Goal: Transaction & Acquisition: Book appointment/travel/reservation

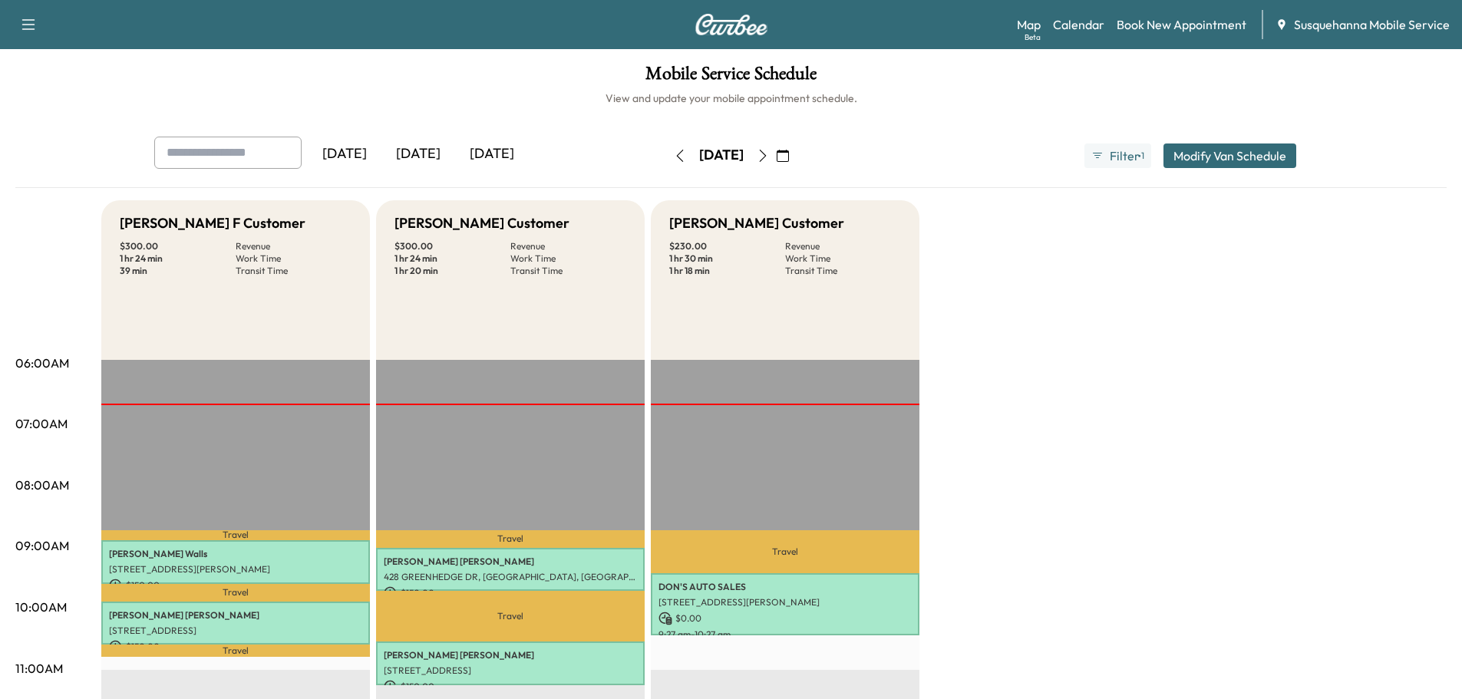
click at [769, 155] on icon "button" at bounding box center [763, 156] width 12 height 12
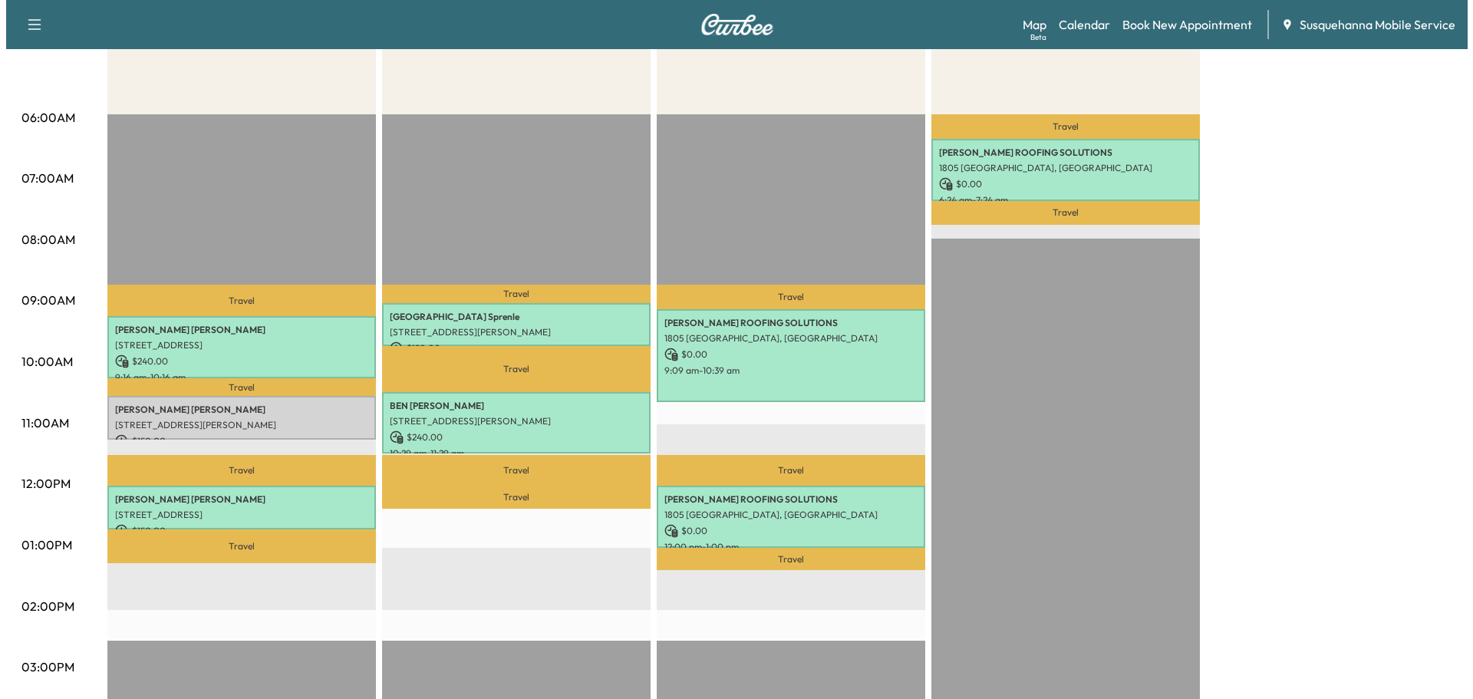
scroll to position [328, 0]
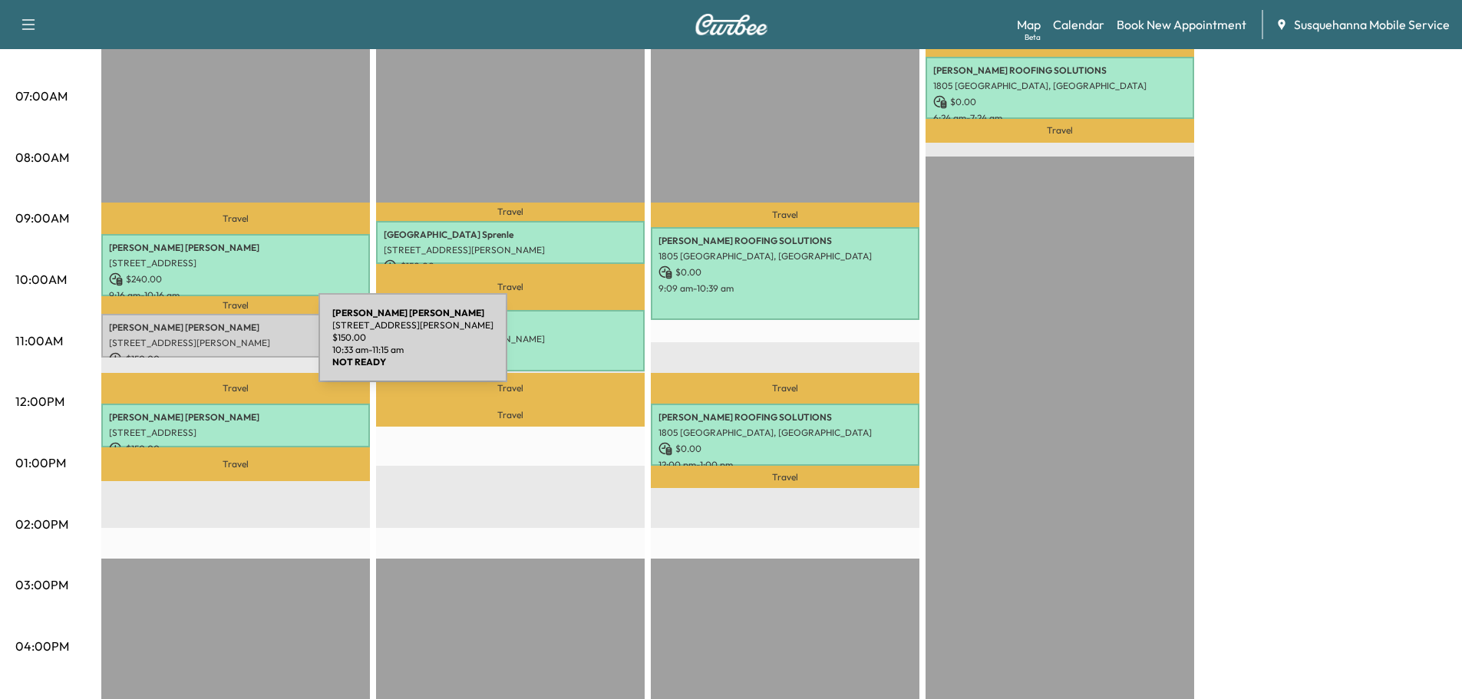
click at [203, 347] on div "Mike Ross 9 N Hess St, Quarryville, PA 17566, USA $ 150.00 10:33 am - 11:15 am" at bounding box center [235, 336] width 269 height 44
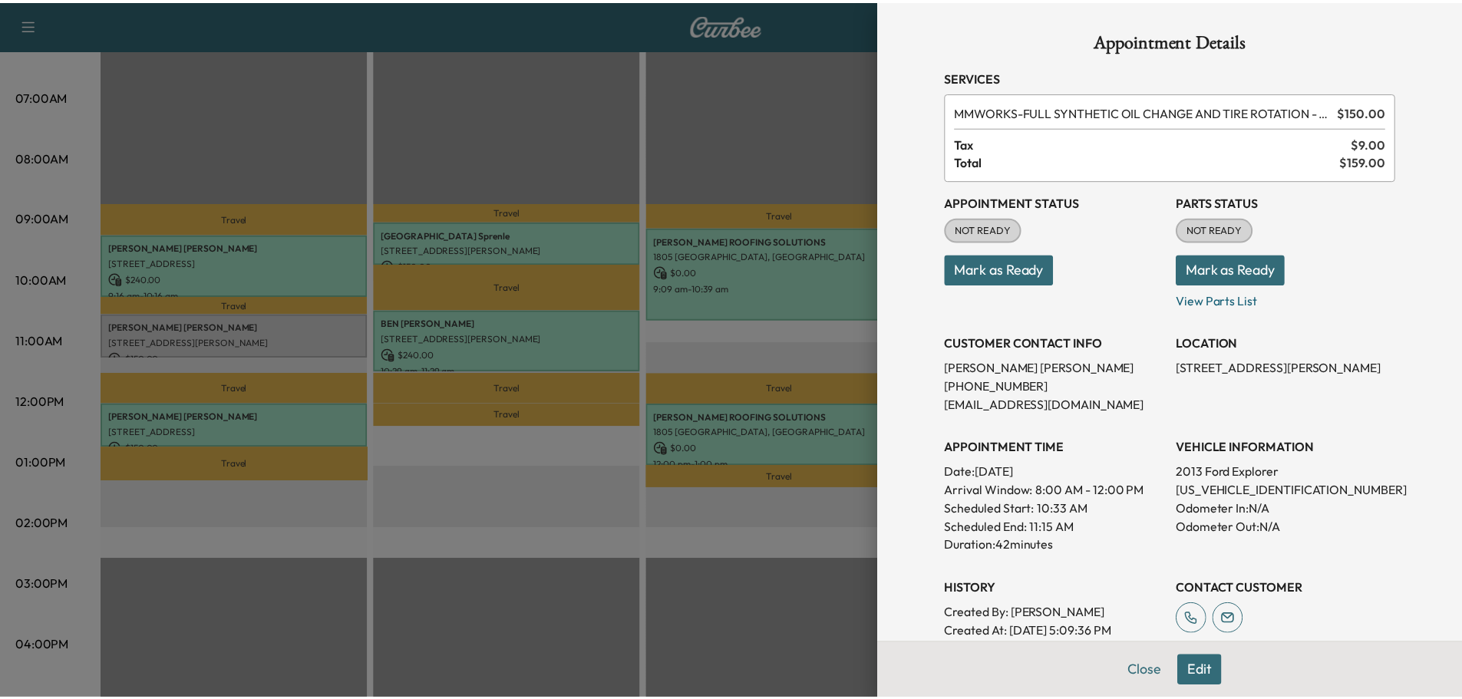
scroll to position [151, 0]
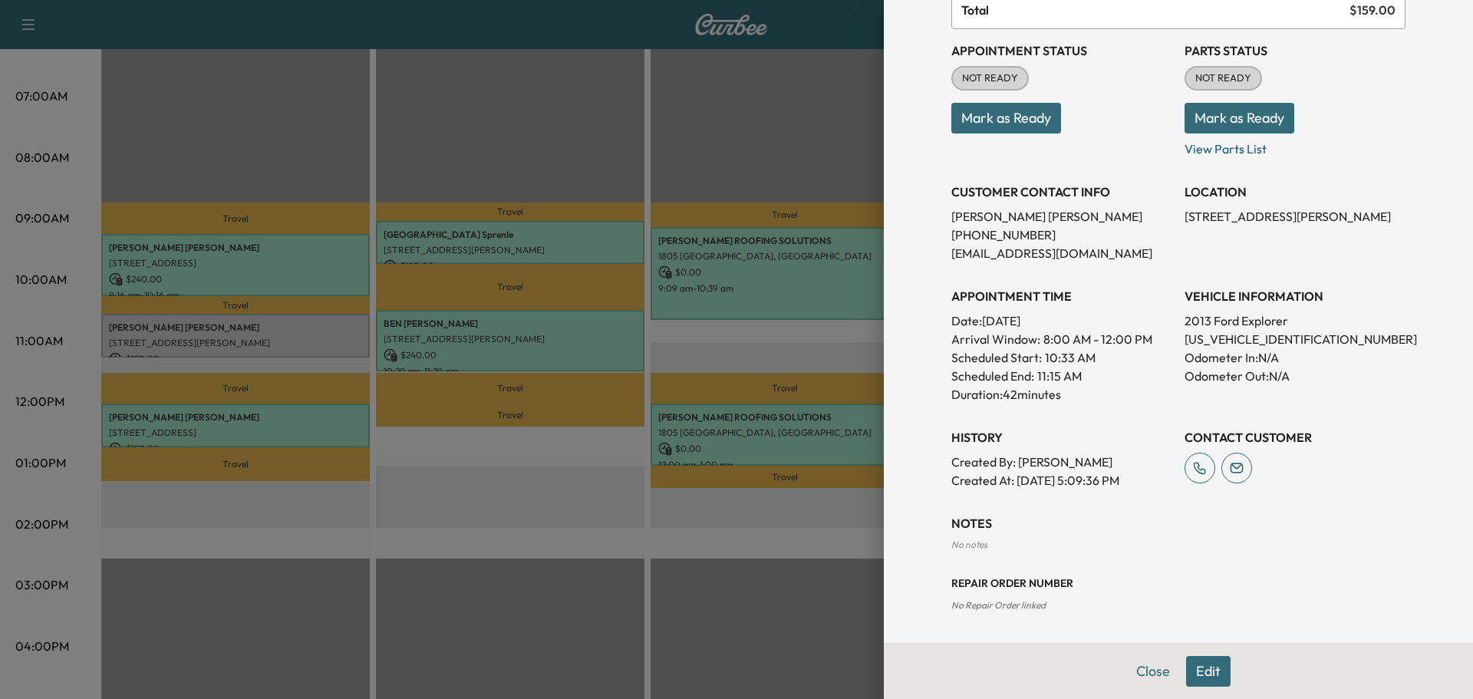
click at [1246, 338] on p "1FM5K8ARXDGA26657" at bounding box center [1295, 339] width 221 height 18
copy p "1FM5K8ARXDGA26657"
drag, startPoint x: 1173, startPoint y: 216, endPoint x: 1359, endPoint y: 212, distance: 185.8
click at [1359, 212] on p "[STREET_ADDRESS][PERSON_NAME]" at bounding box center [1295, 216] width 221 height 18
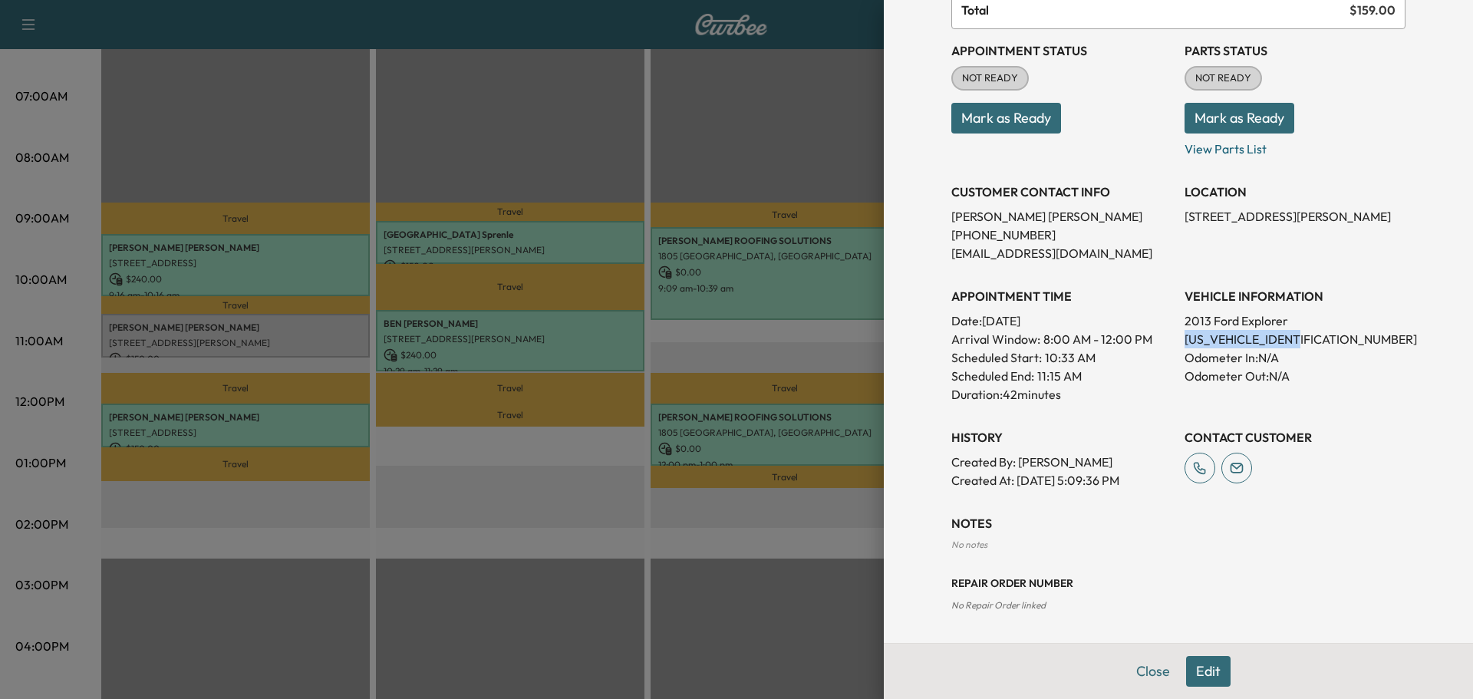
copy p "9 N Hess St, Quarryville, PA 17566,"
click at [1216, 120] on button "Mark as Ready" at bounding box center [1240, 118] width 110 height 31
click at [952, 121] on button "Mark as Ready" at bounding box center [1007, 118] width 110 height 31
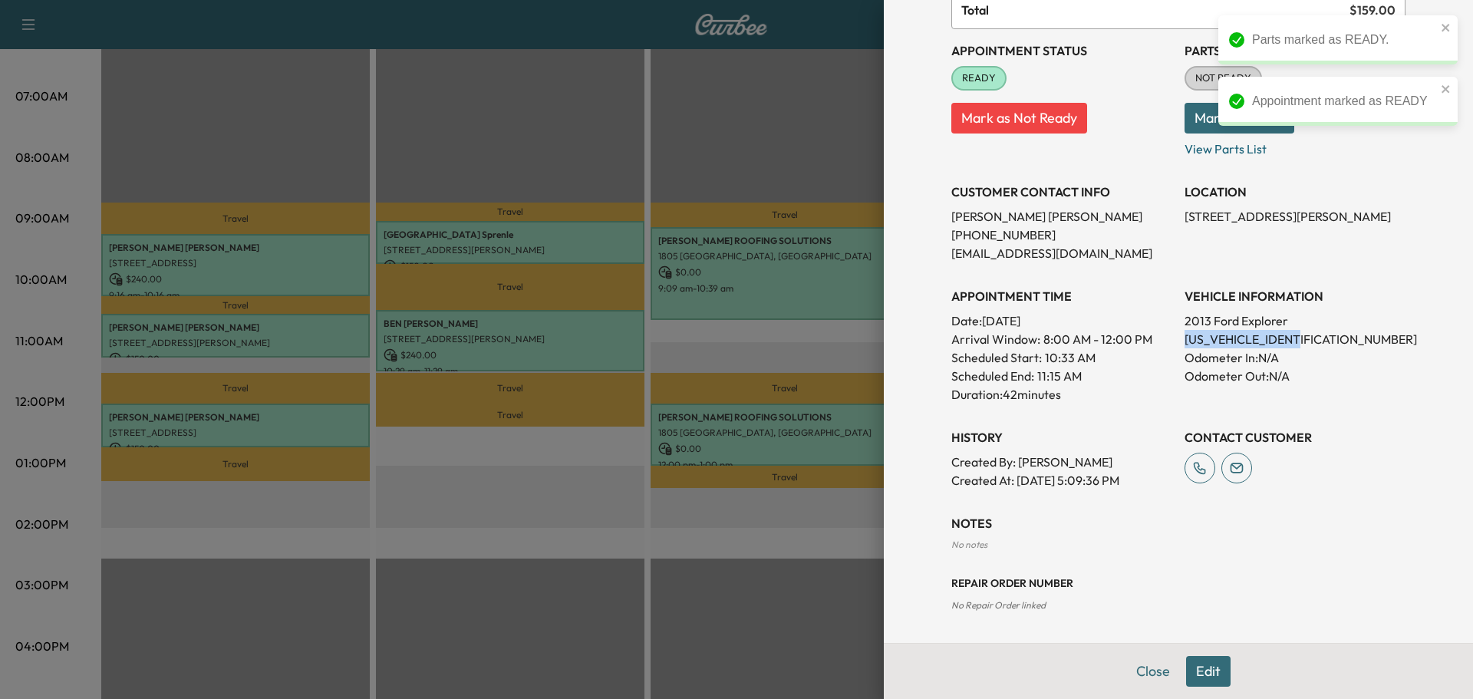
click at [1211, 108] on button "Mark as Ready" at bounding box center [1240, 118] width 110 height 31
click at [1142, 668] on button "Close" at bounding box center [1154, 671] width 54 height 31
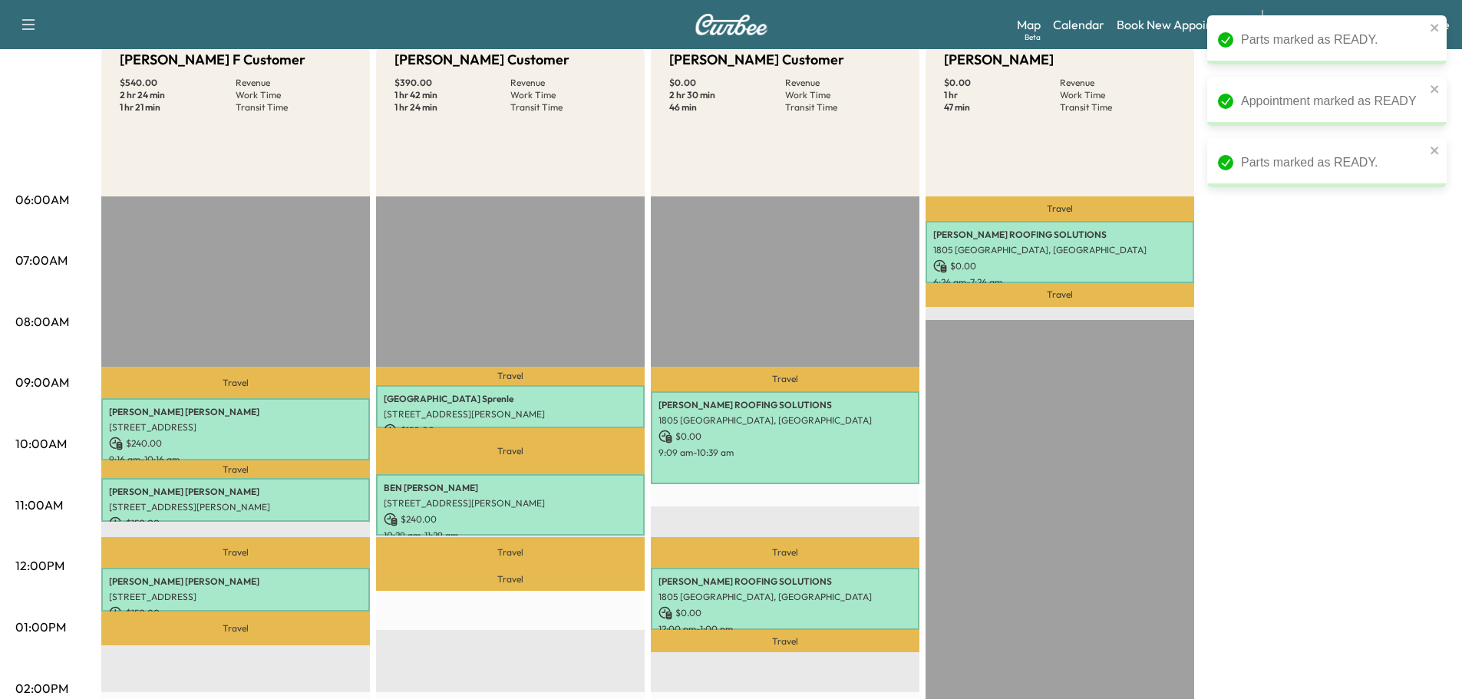
scroll to position [82, 0]
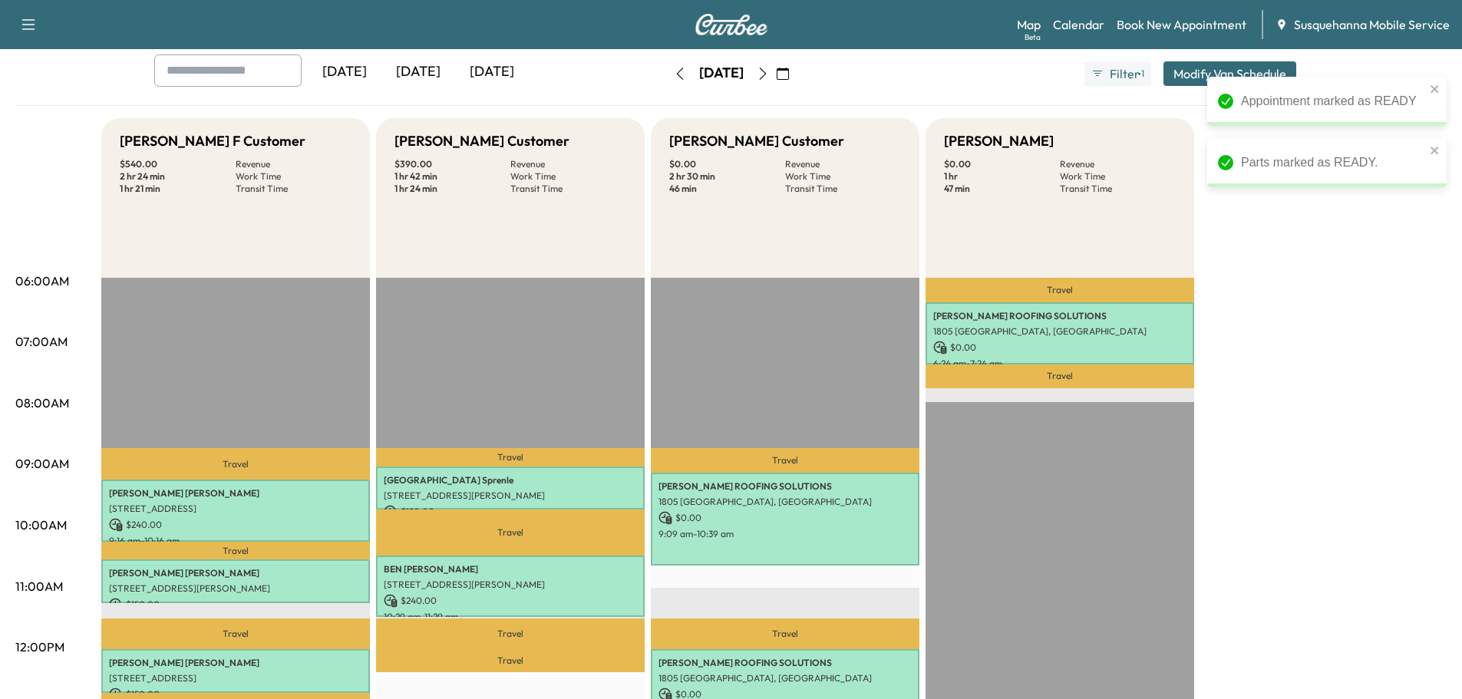
click at [1385, 397] on div "Bridgett F Customer $ 540.00 Revenue 2 hr 24 min Work Time 1 hr 21 min Transit …" at bounding box center [773, 693] width 1345 height 1151
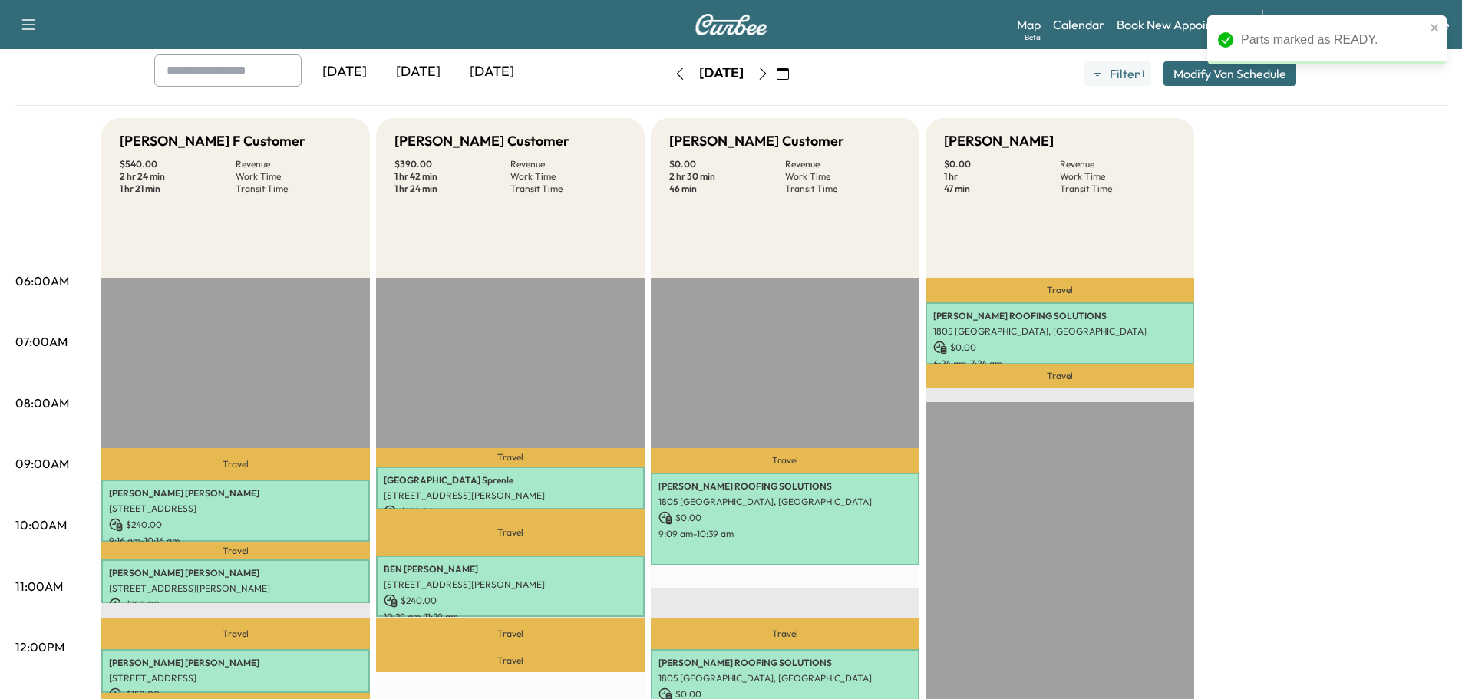
click at [776, 68] on button "button" at bounding box center [763, 73] width 26 height 25
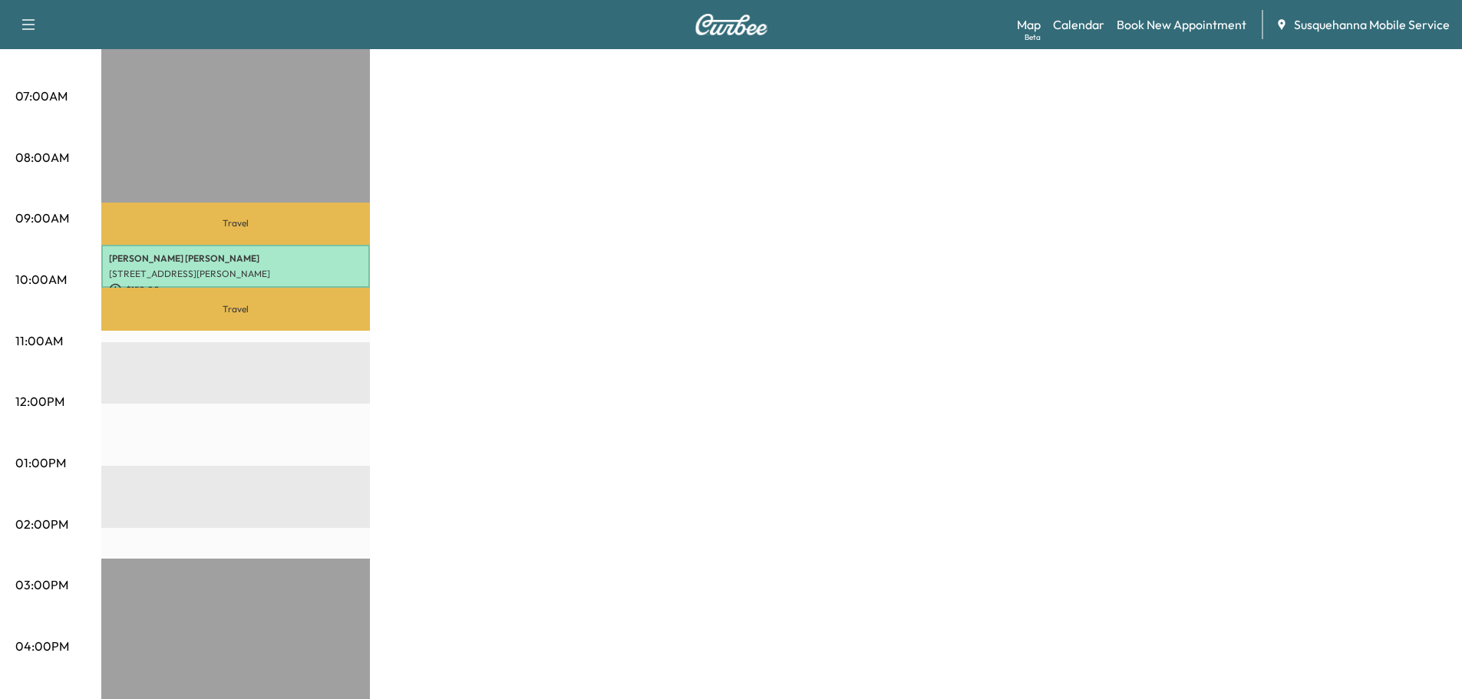
scroll to position [82, 0]
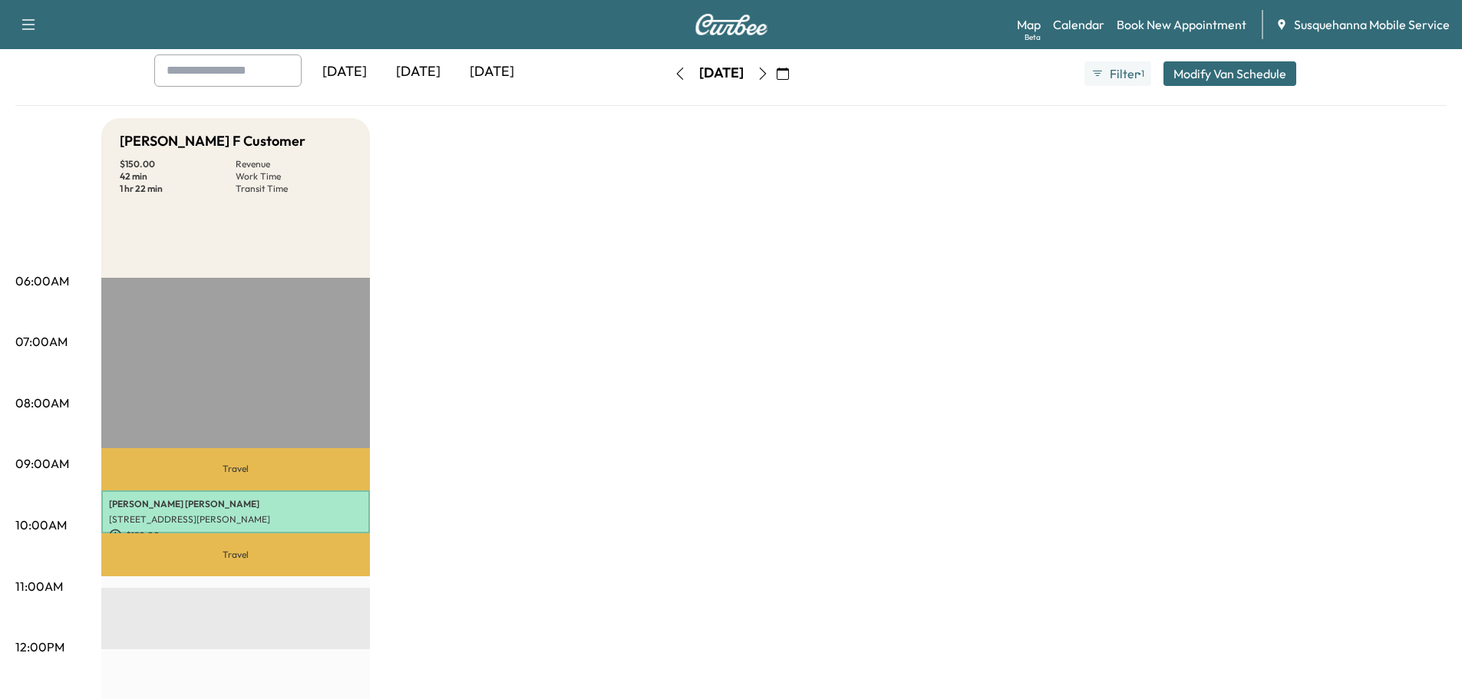
click at [674, 74] on icon "button" at bounding box center [680, 74] width 12 height 12
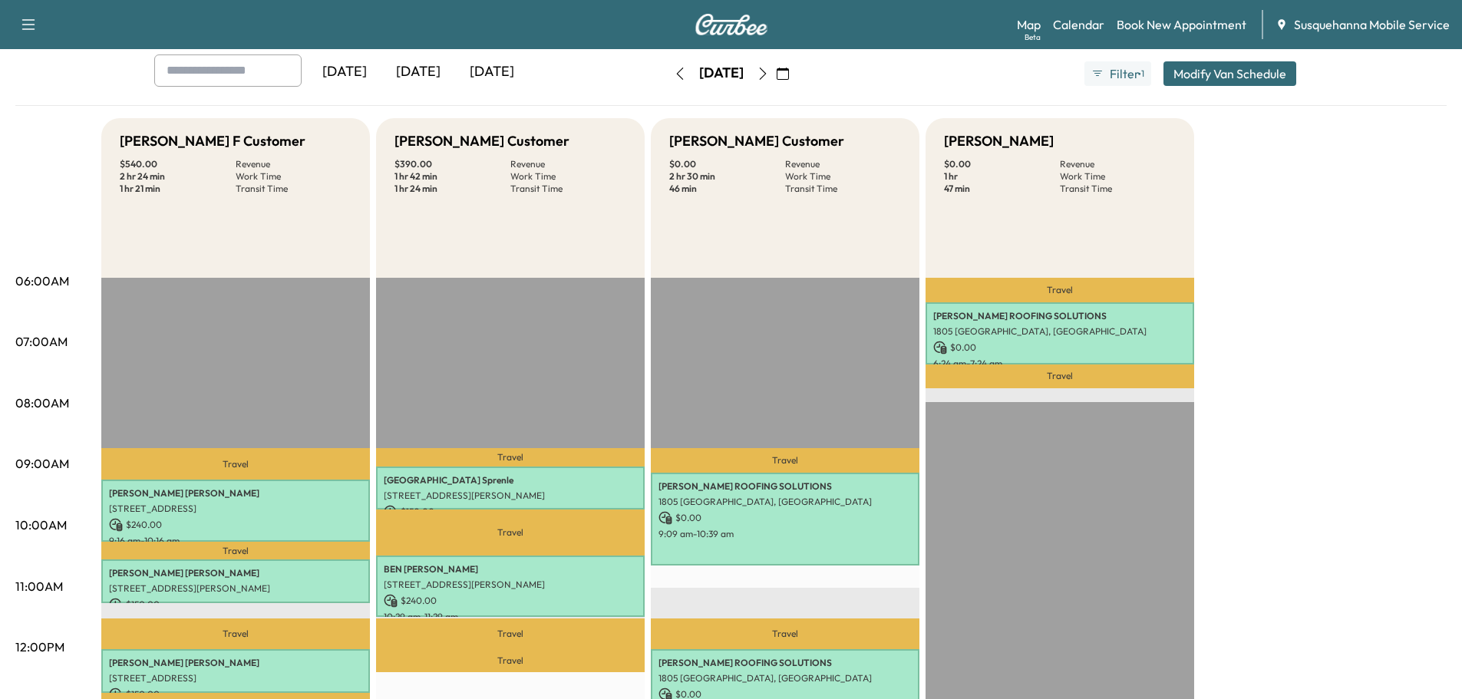
click at [667, 74] on button "button" at bounding box center [680, 73] width 26 height 25
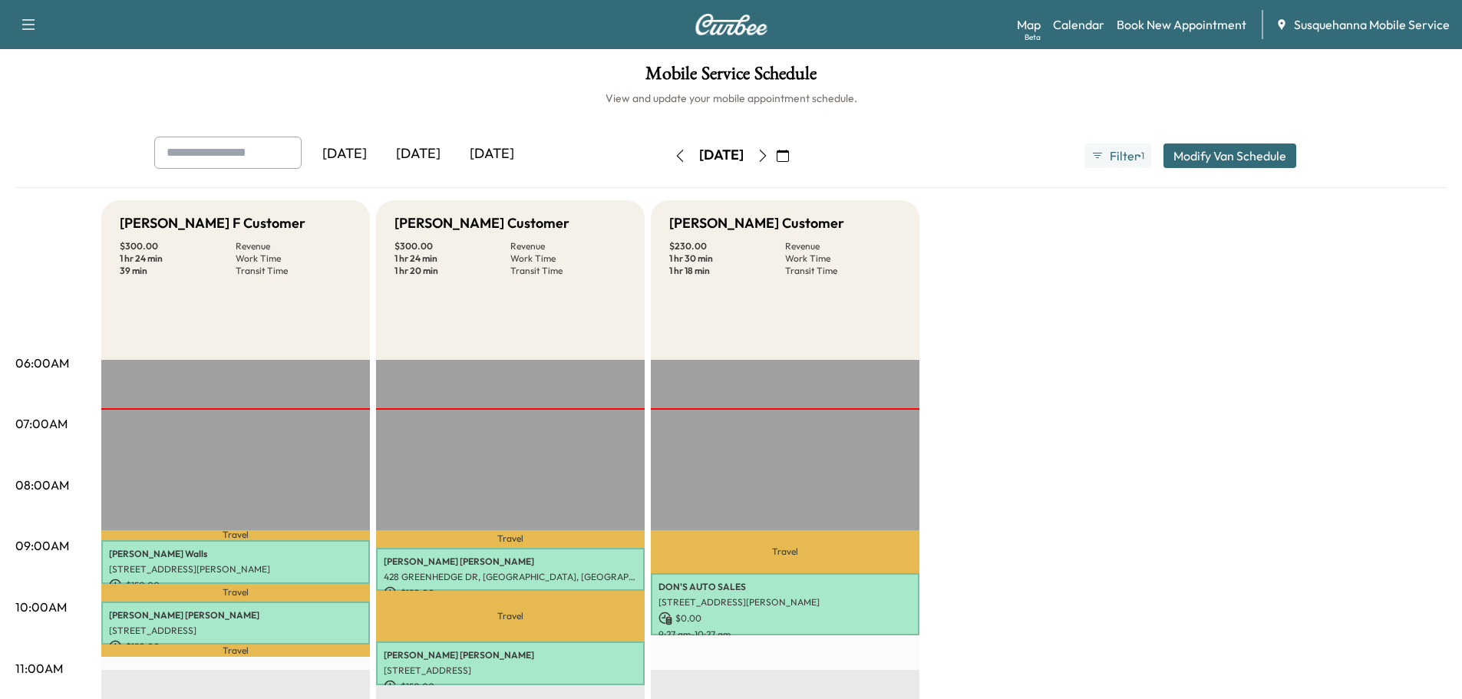
click at [796, 150] on button "button" at bounding box center [783, 156] width 26 height 25
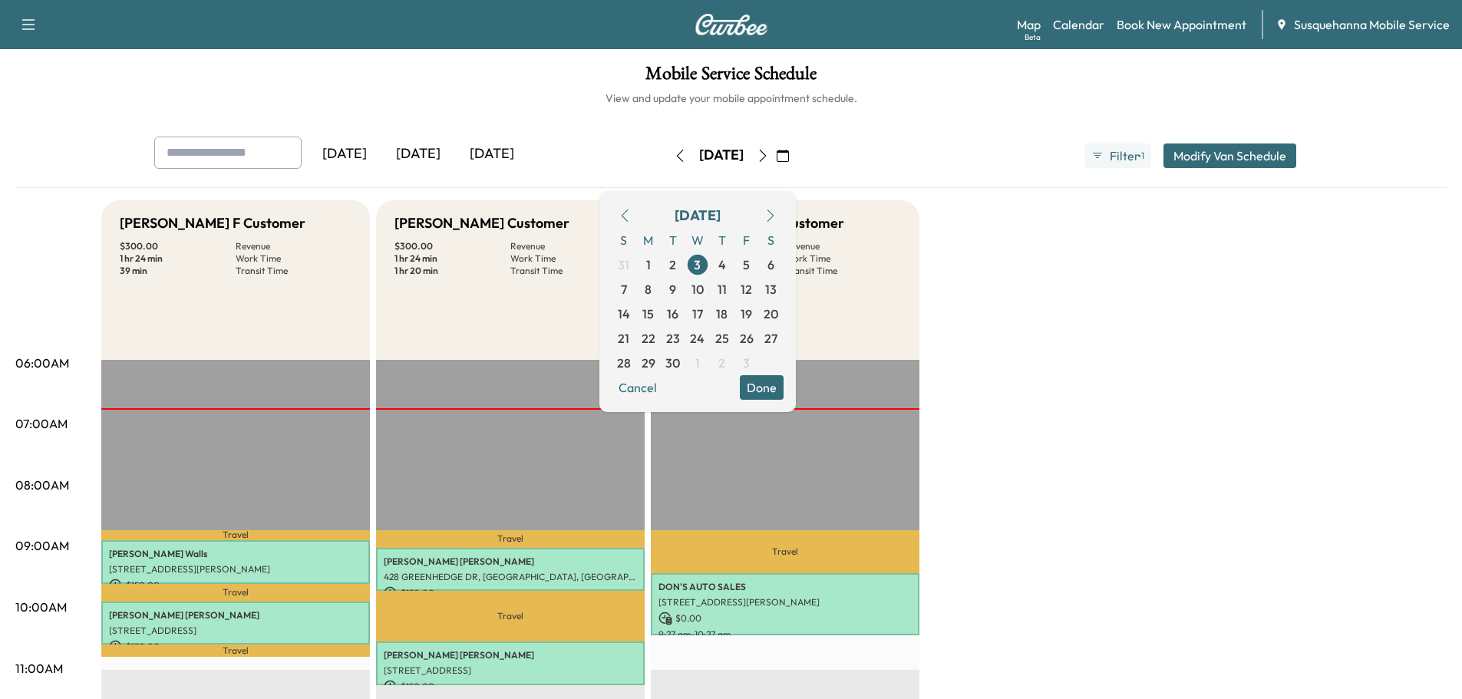
click at [796, 150] on button "button" at bounding box center [783, 156] width 26 height 25
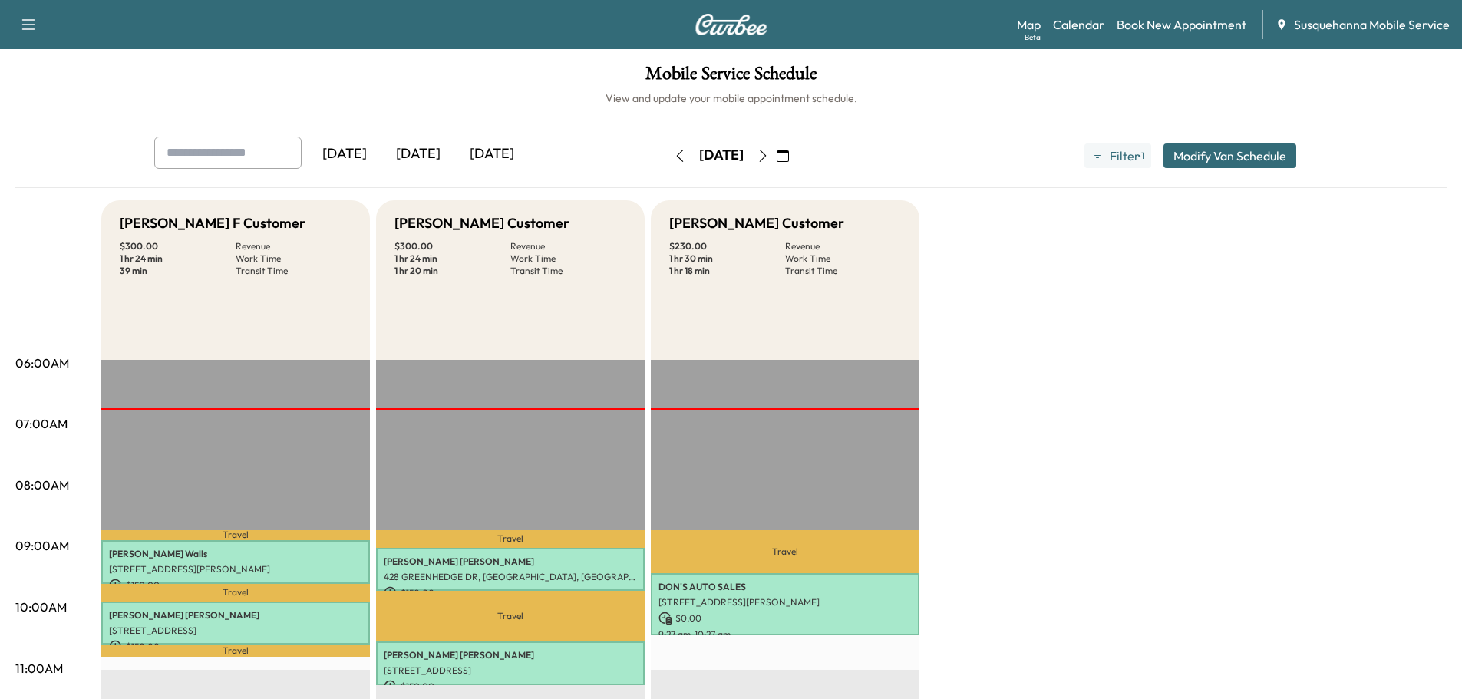
click at [769, 154] on icon "button" at bounding box center [763, 156] width 12 height 12
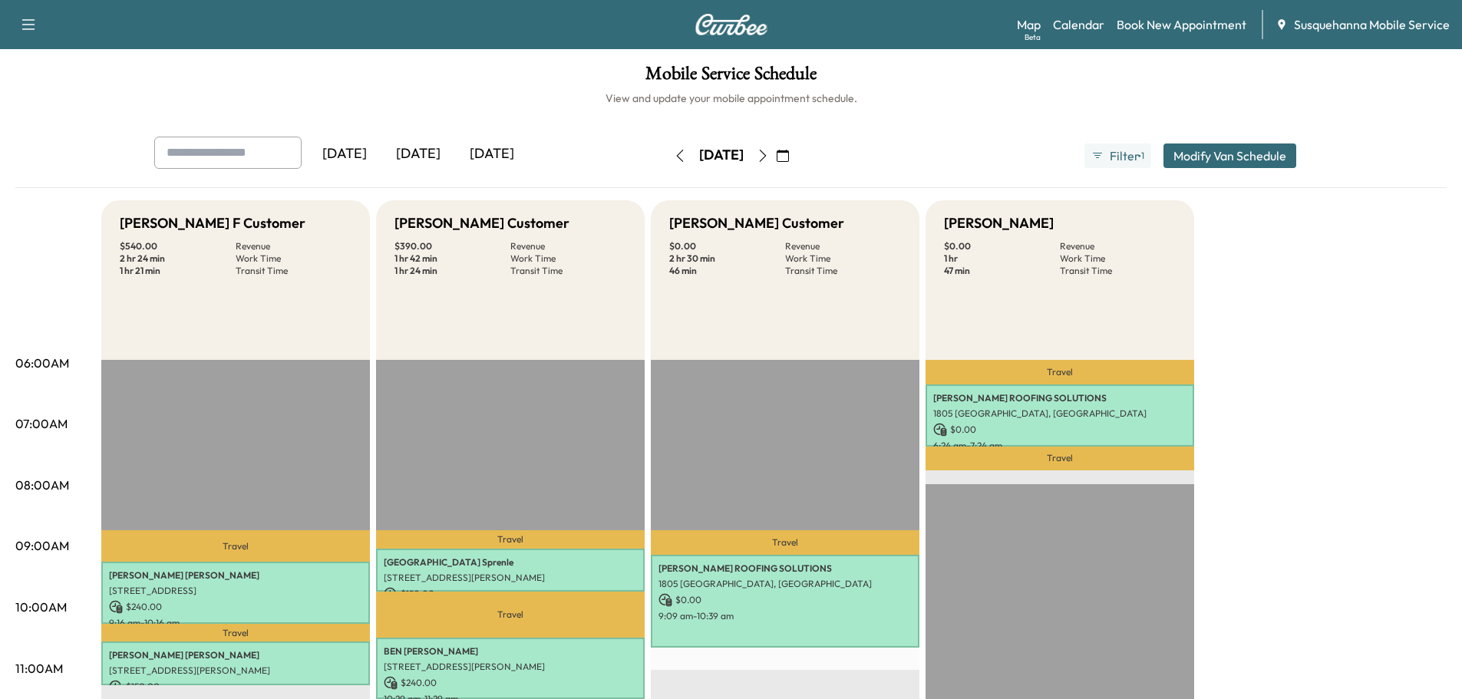
click at [674, 150] on icon "button" at bounding box center [680, 156] width 12 height 12
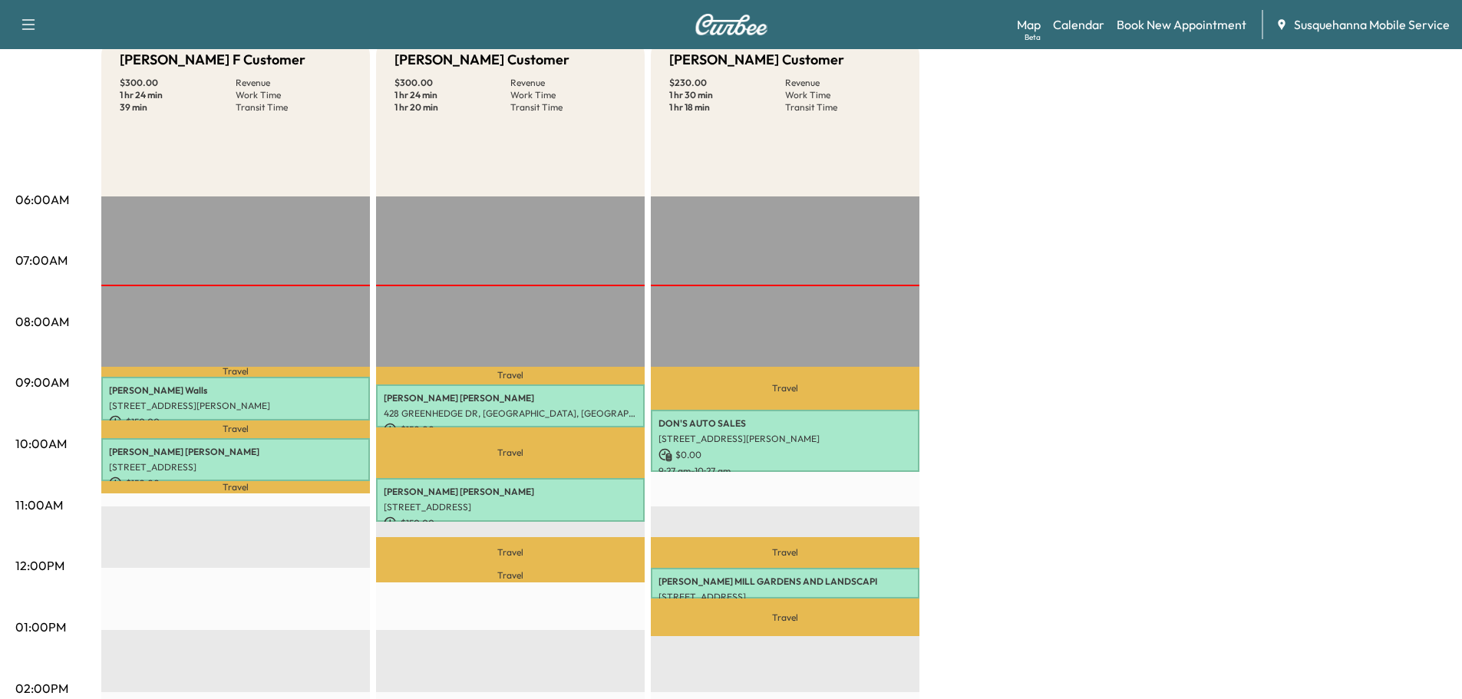
scroll to position [82, 0]
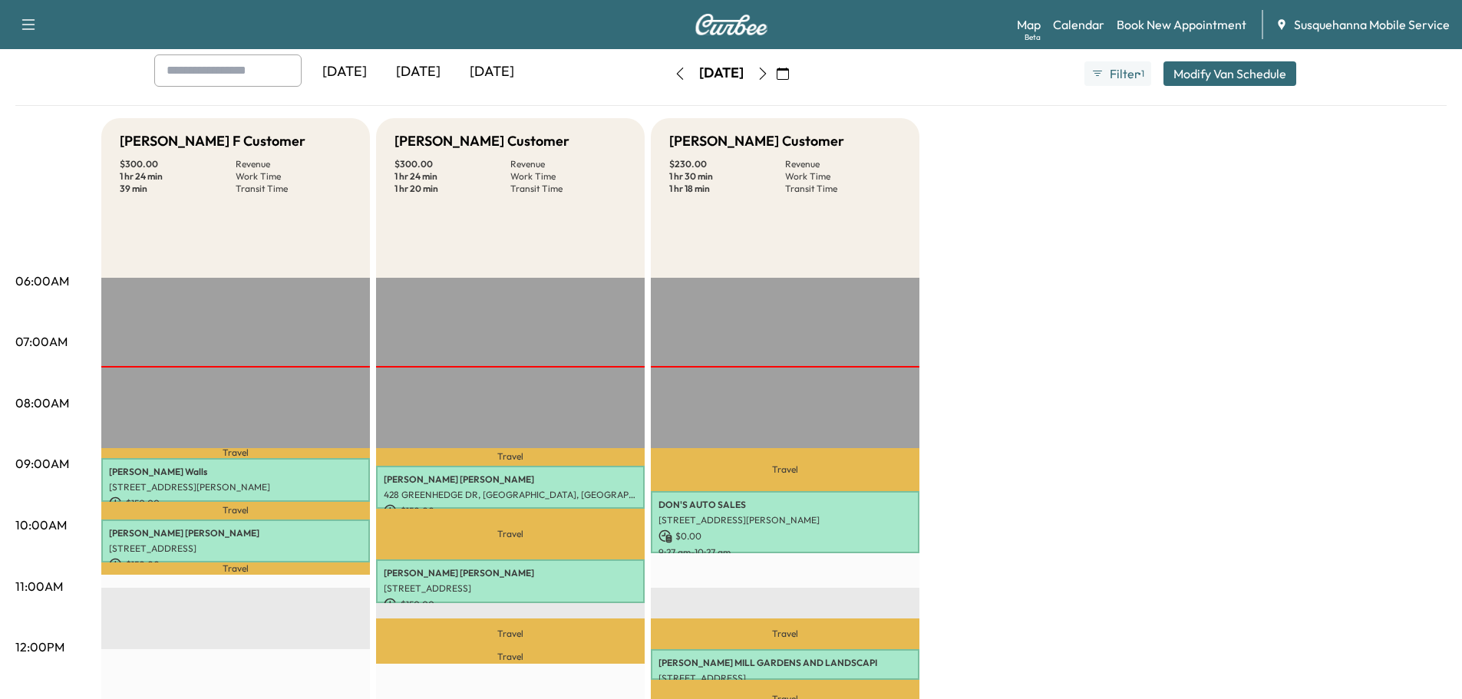
click at [769, 79] on icon "button" at bounding box center [763, 74] width 12 height 12
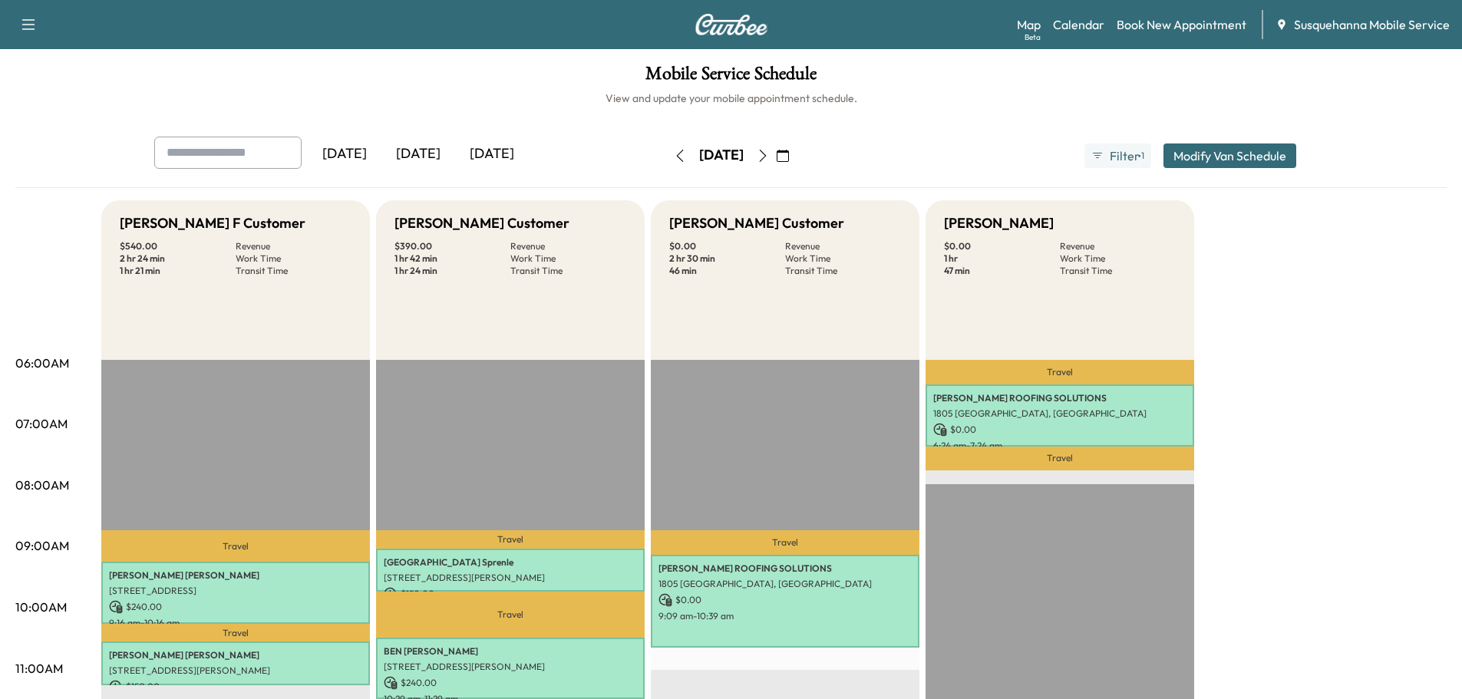
click at [674, 151] on icon "button" at bounding box center [680, 156] width 12 height 12
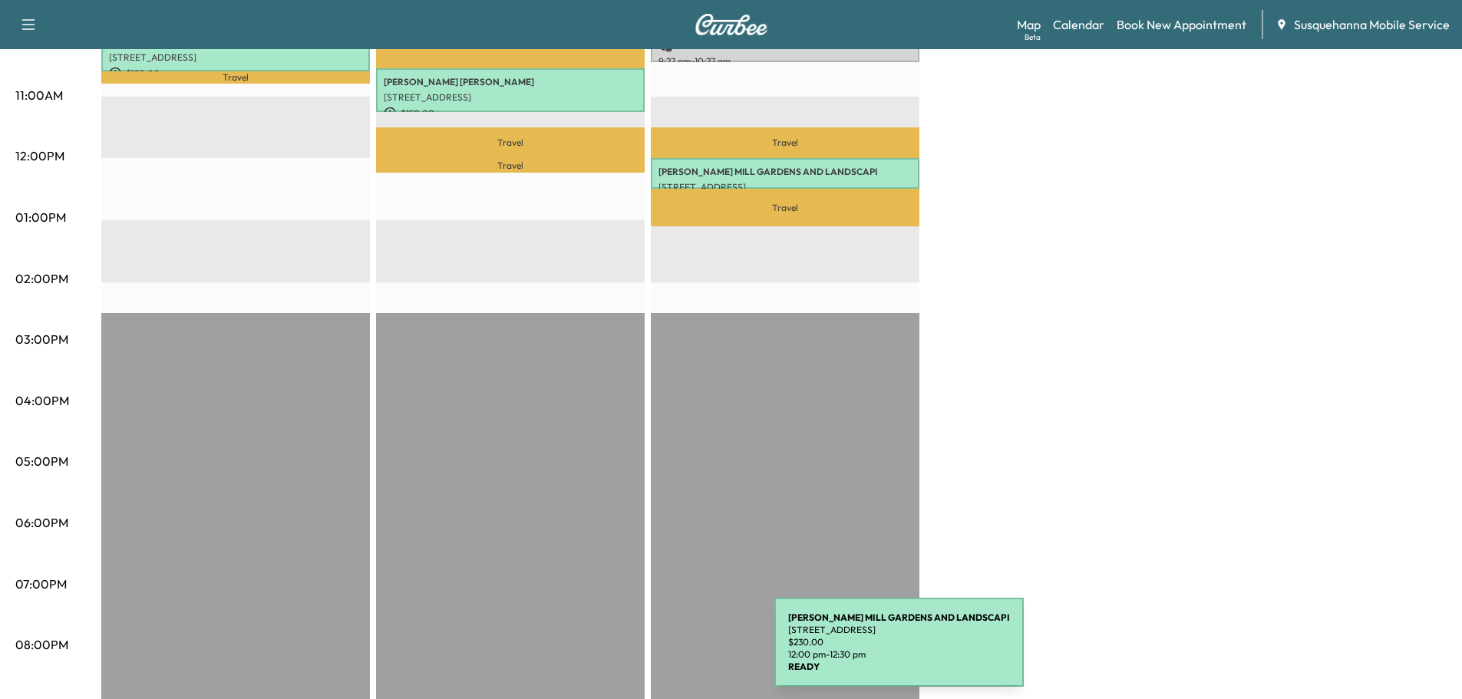
scroll to position [163, 0]
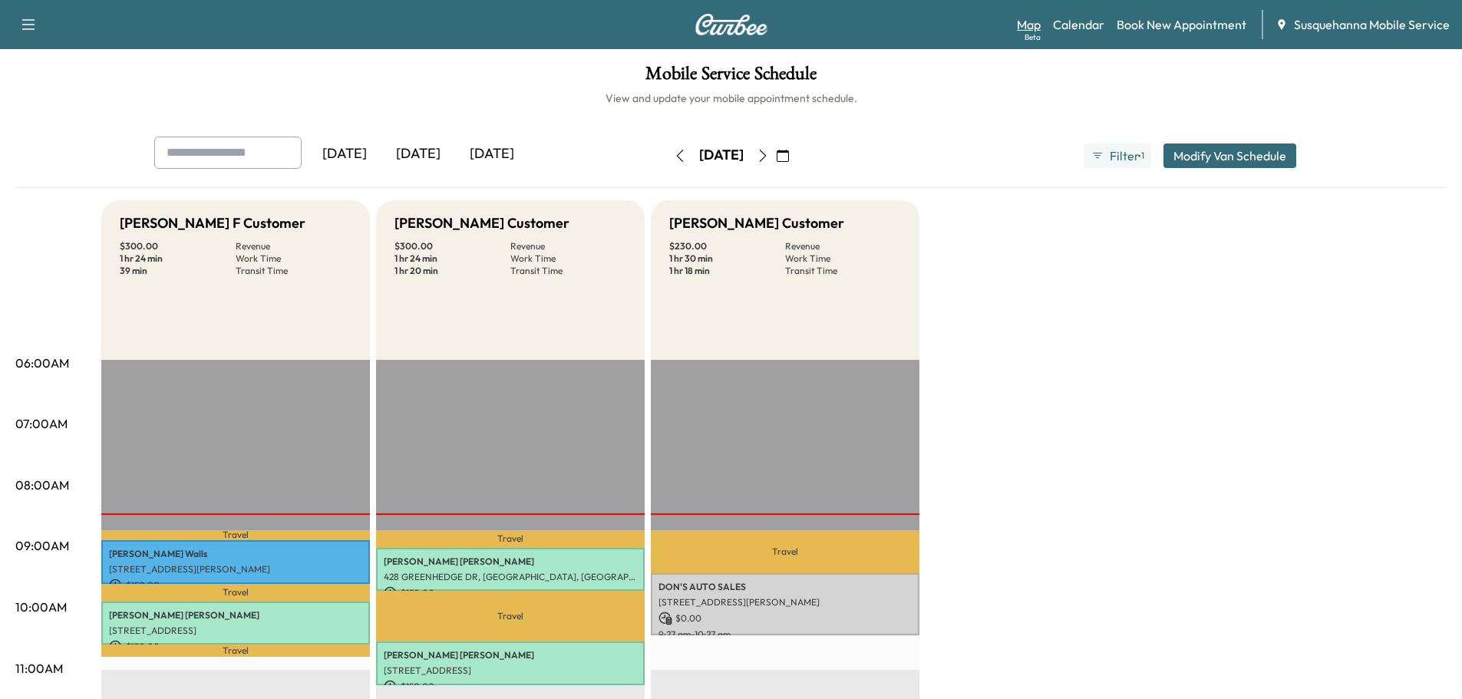
click at [1025, 25] on link "Map Beta" at bounding box center [1029, 24] width 24 height 18
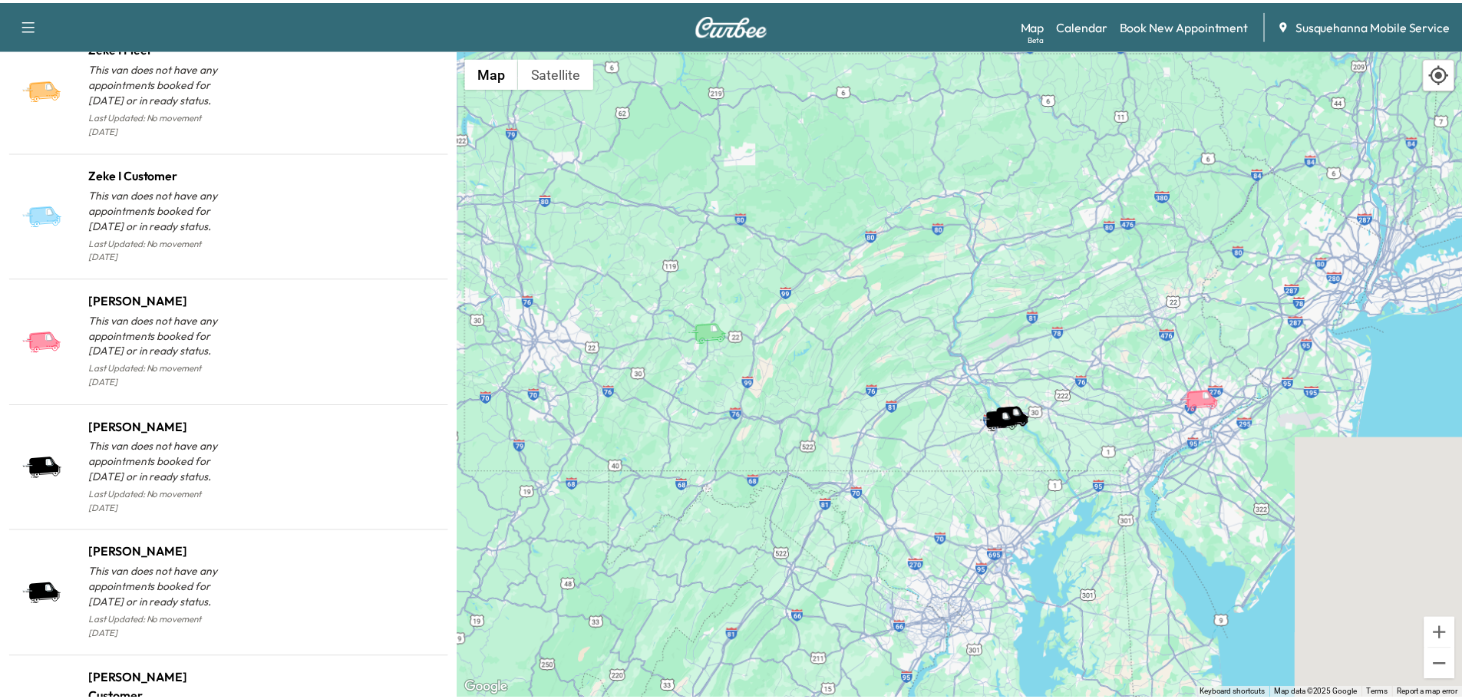
scroll to position [1582, 0]
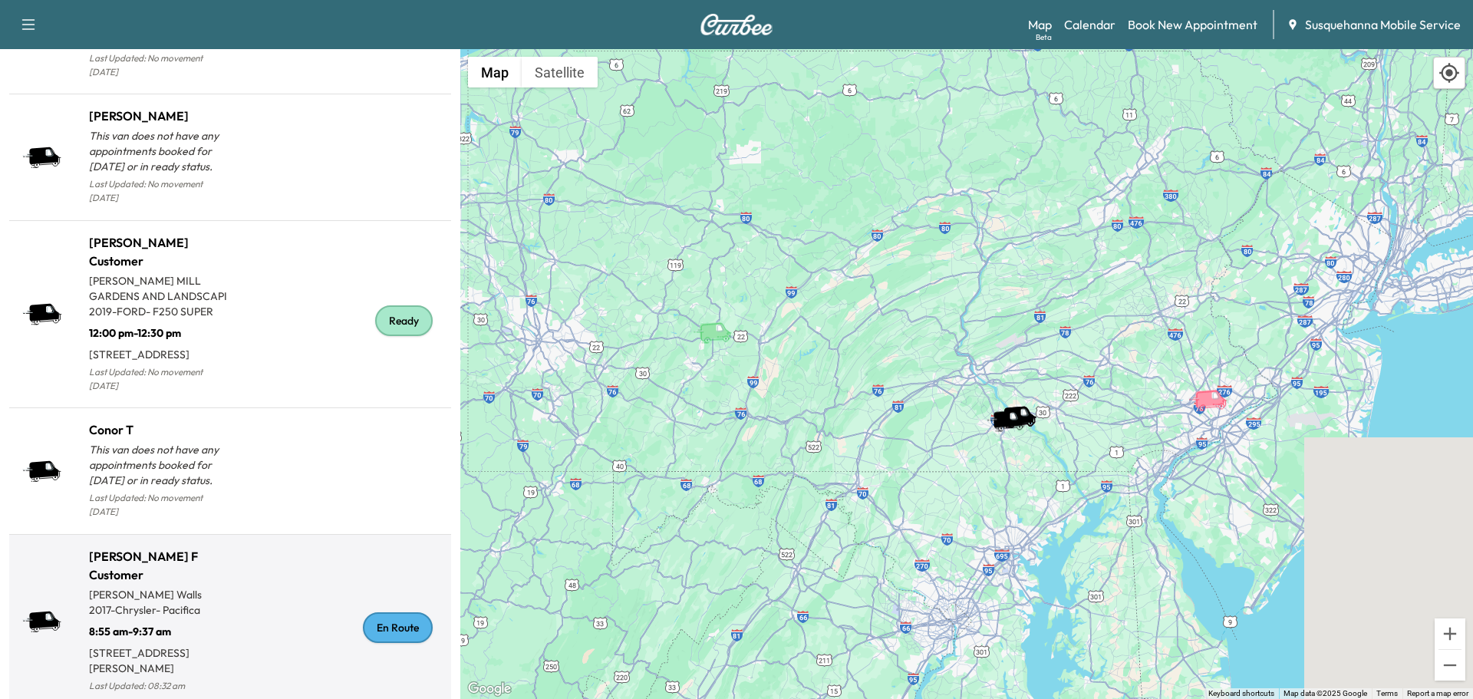
click at [375, 612] on div "En Route" at bounding box center [398, 627] width 70 height 31
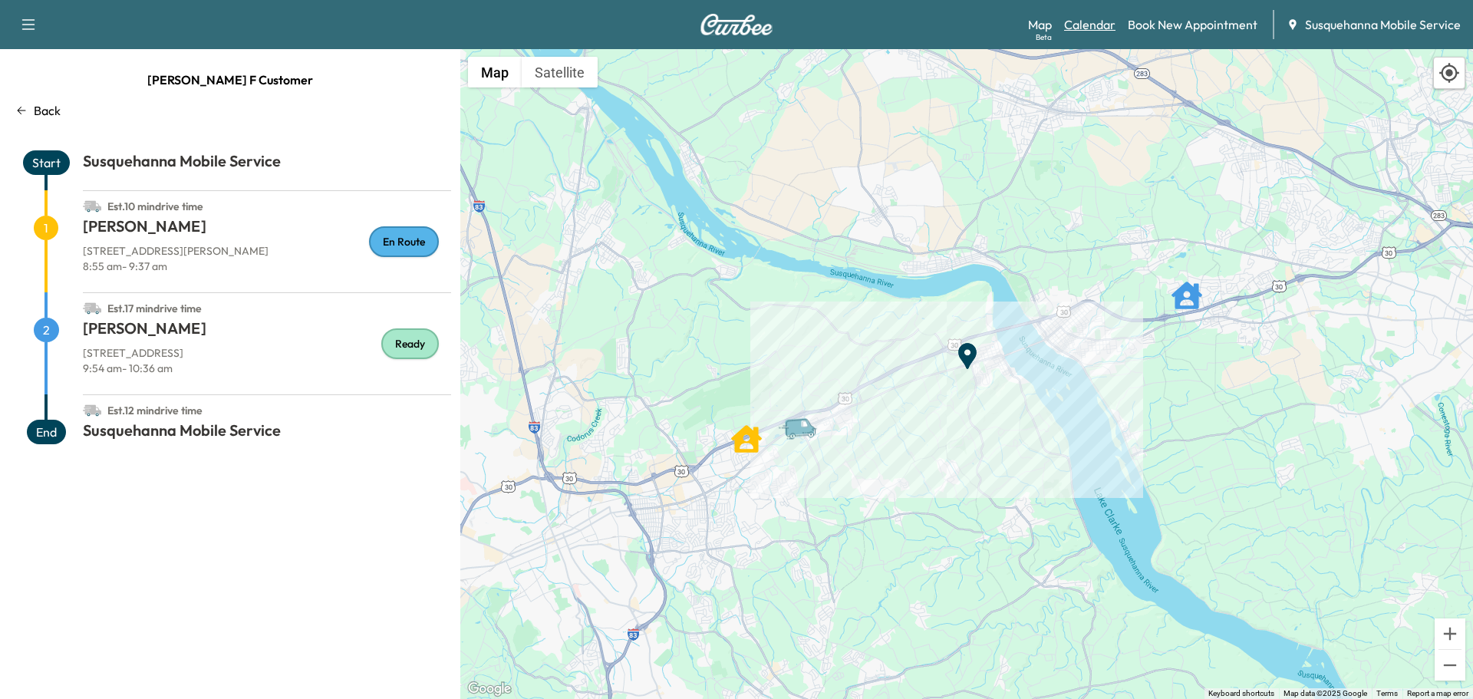
click at [1087, 23] on link "Calendar" at bounding box center [1089, 24] width 51 height 18
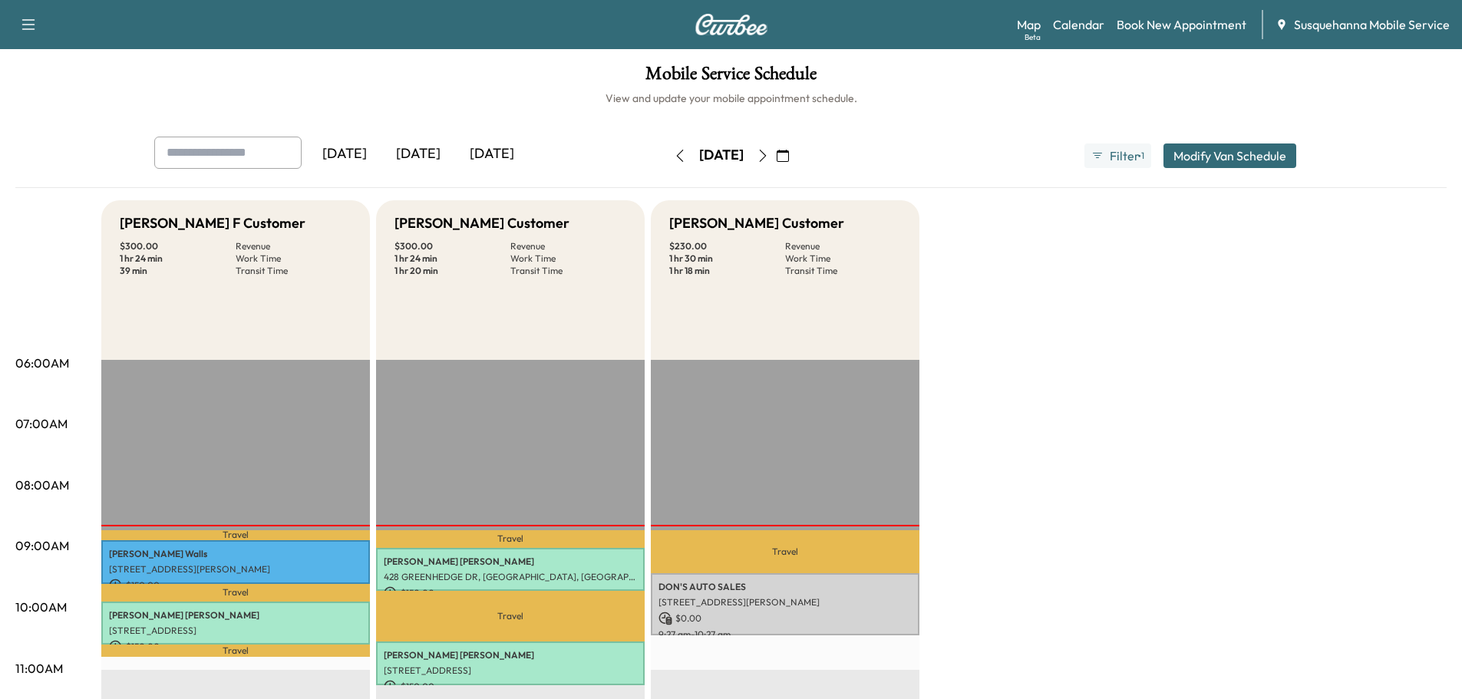
drag, startPoint x: 820, startPoint y: 153, endPoint x: 1193, endPoint y: 391, distance: 442.6
click at [769, 153] on icon "button" at bounding box center [763, 156] width 12 height 12
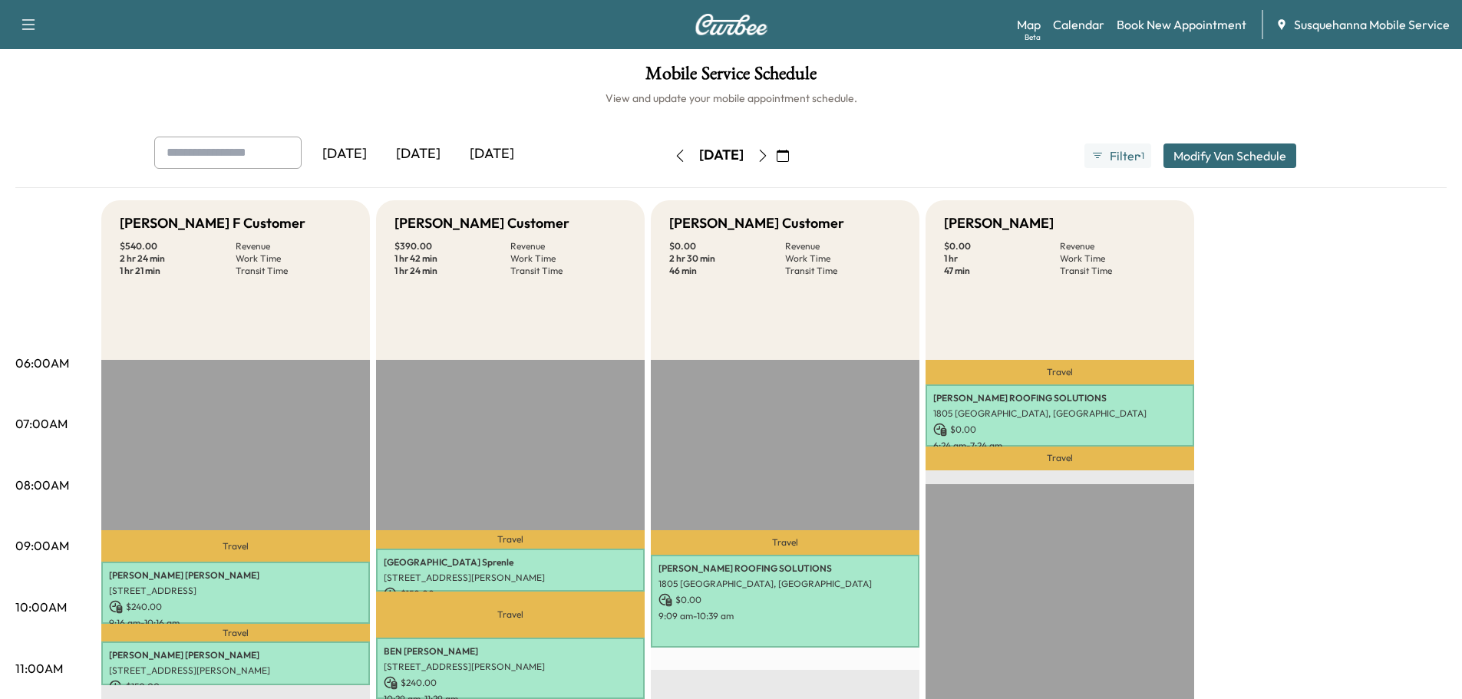
click at [674, 157] on icon "button" at bounding box center [680, 156] width 12 height 12
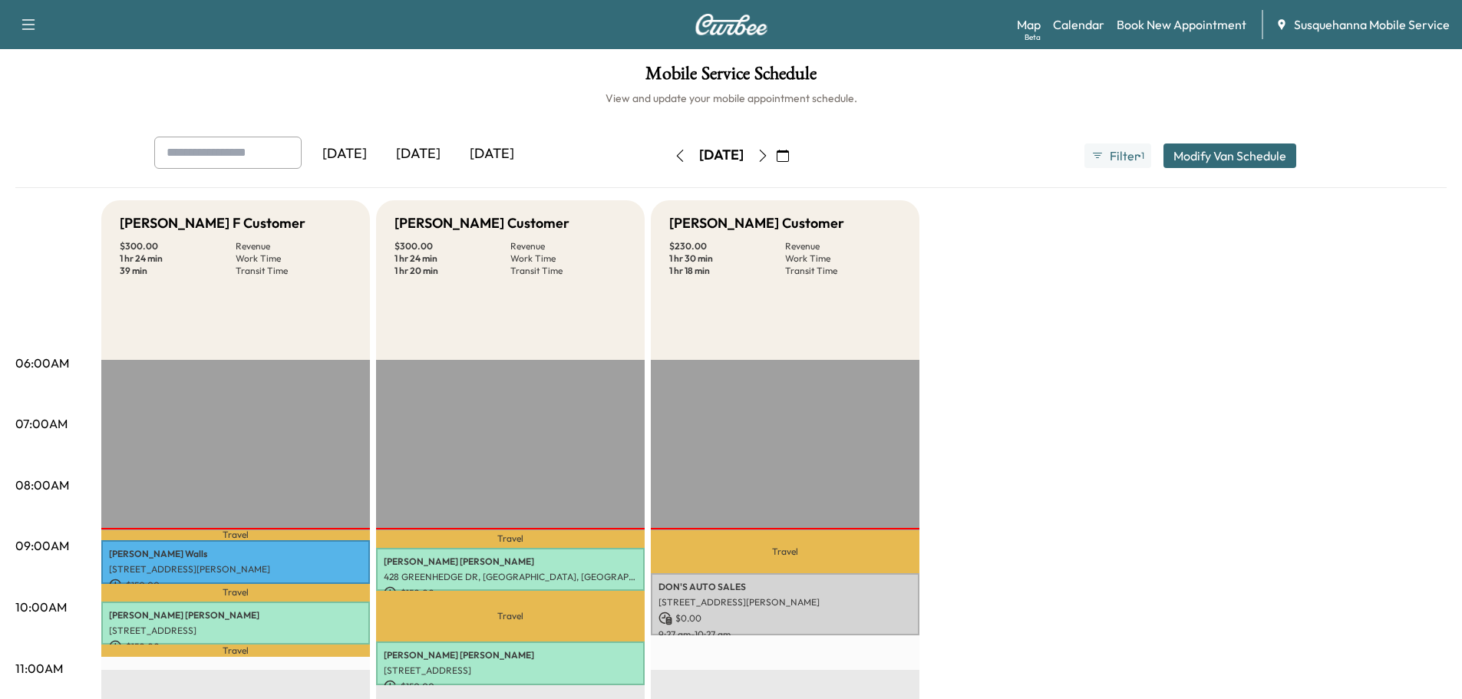
click at [769, 160] on icon "button" at bounding box center [763, 156] width 12 height 12
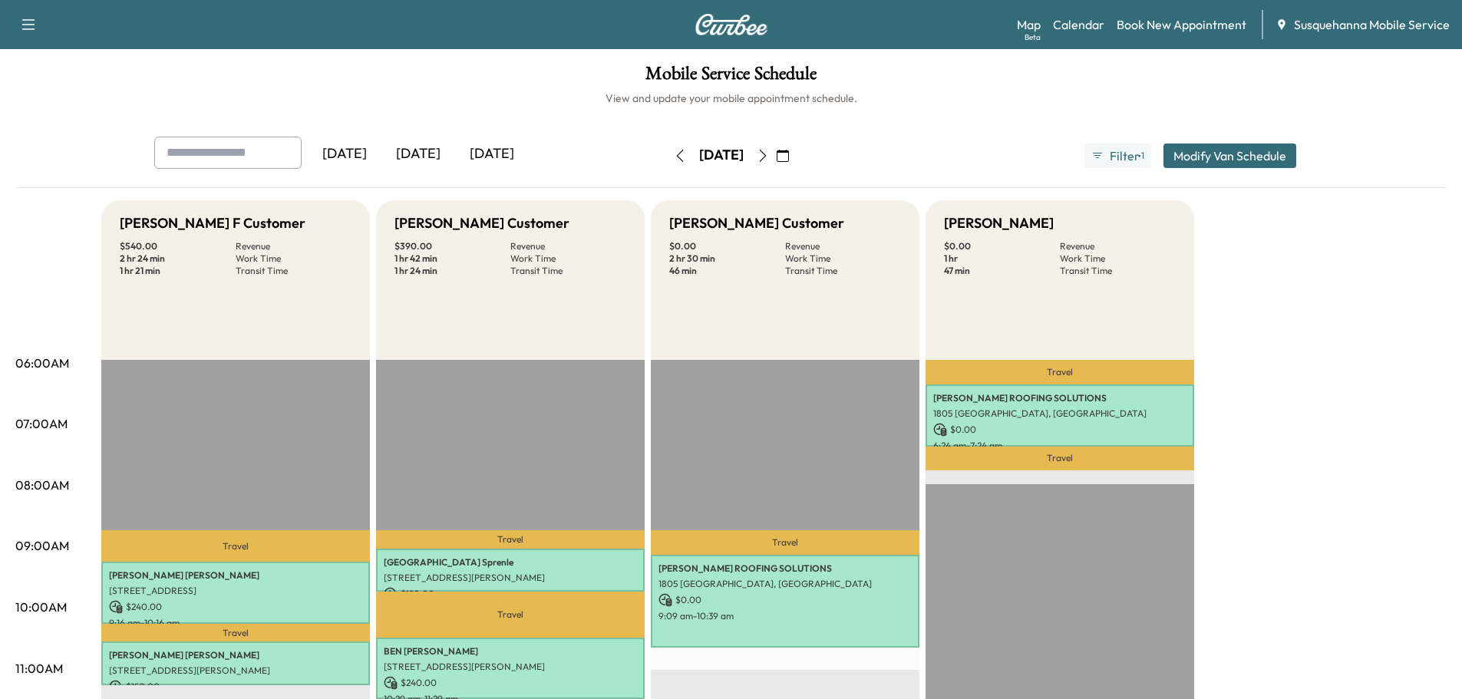
drag, startPoint x: 638, startPoint y: 159, endPoint x: 620, endPoint y: 156, distance: 17.9
click at [667, 159] on button "button" at bounding box center [680, 156] width 26 height 25
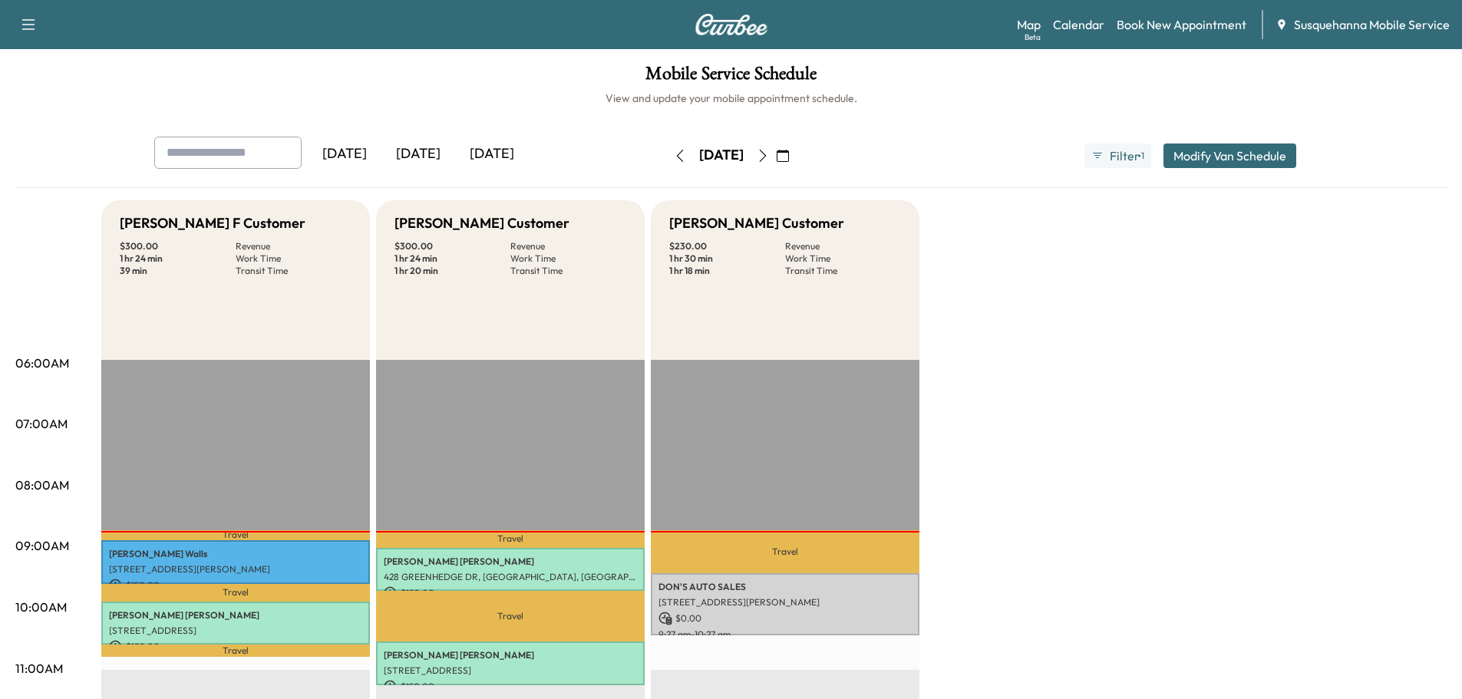
scroll to position [82, 0]
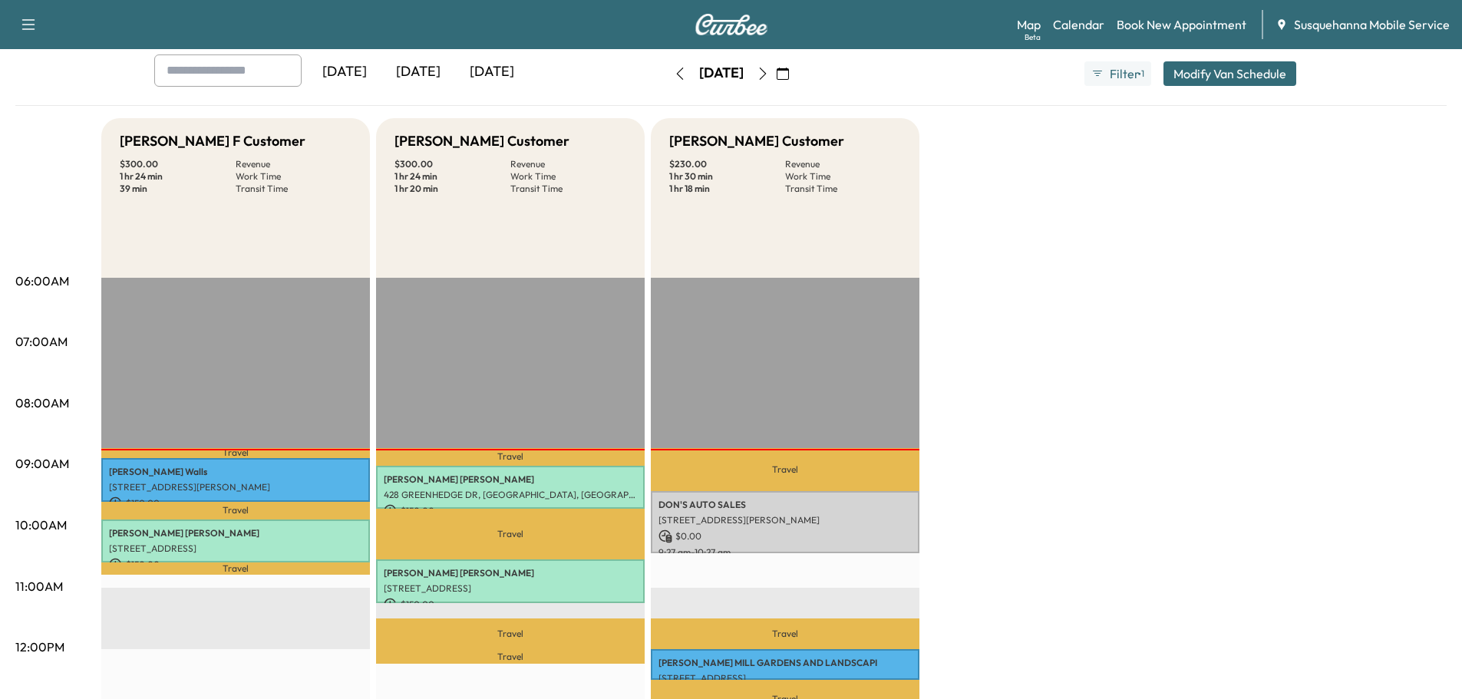
click at [769, 78] on icon "button" at bounding box center [763, 74] width 12 height 12
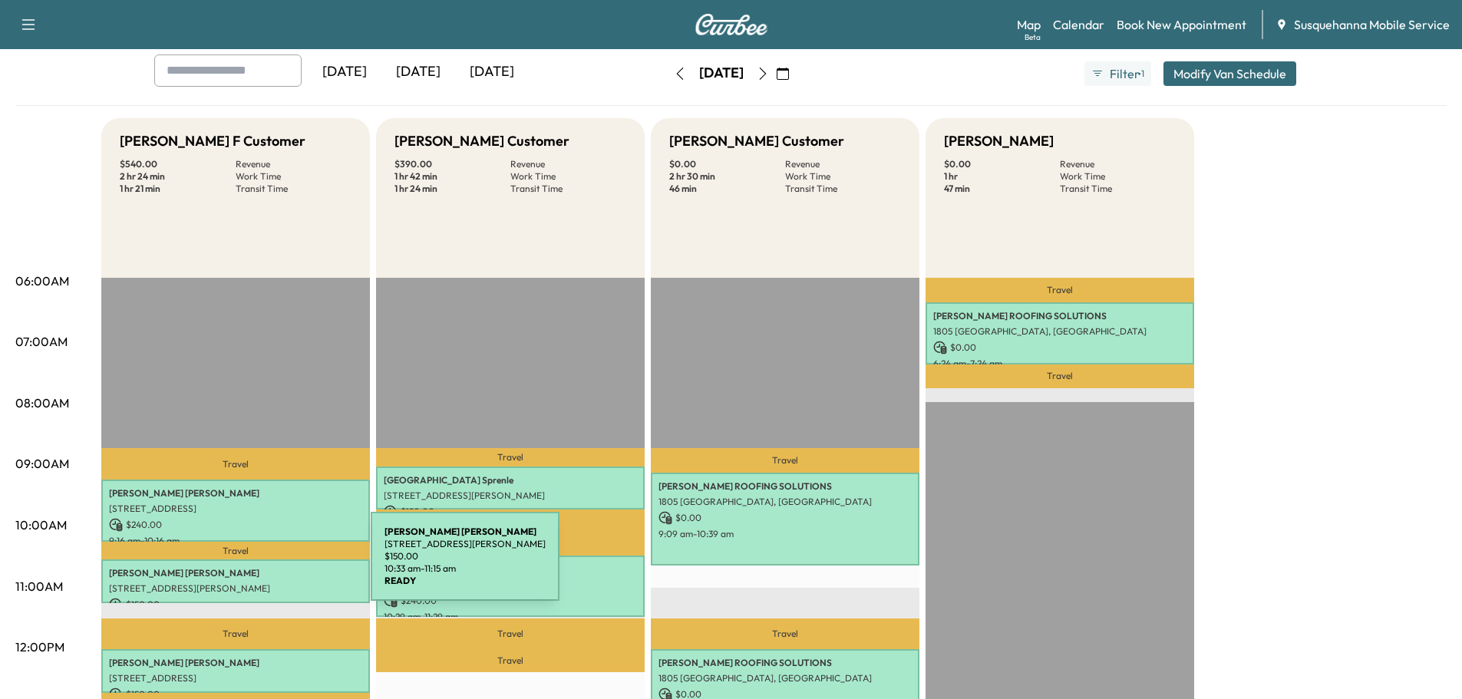
click at [256, 567] on p "[PERSON_NAME]" at bounding box center [235, 573] width 253 height 12
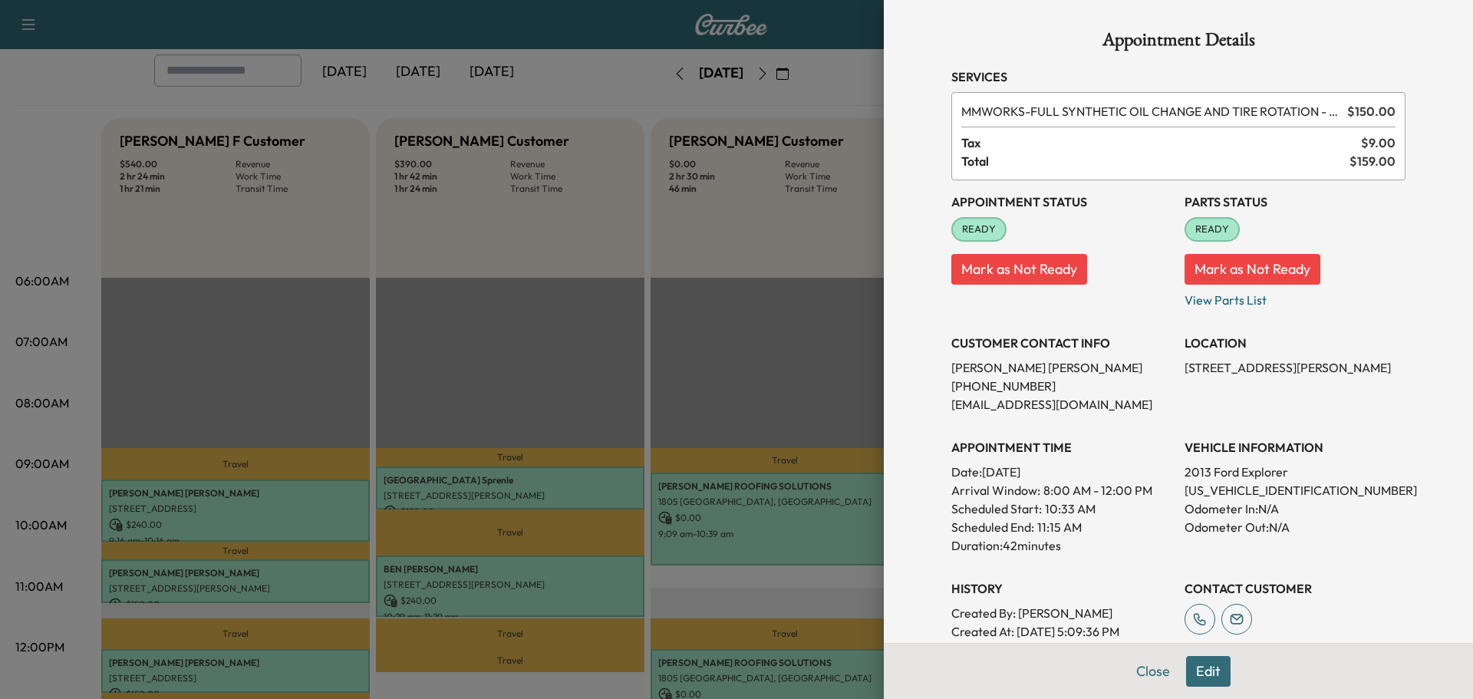
click at [1137, 672] on button "Close" at bounding box center [1154, 671] width 54 height 31
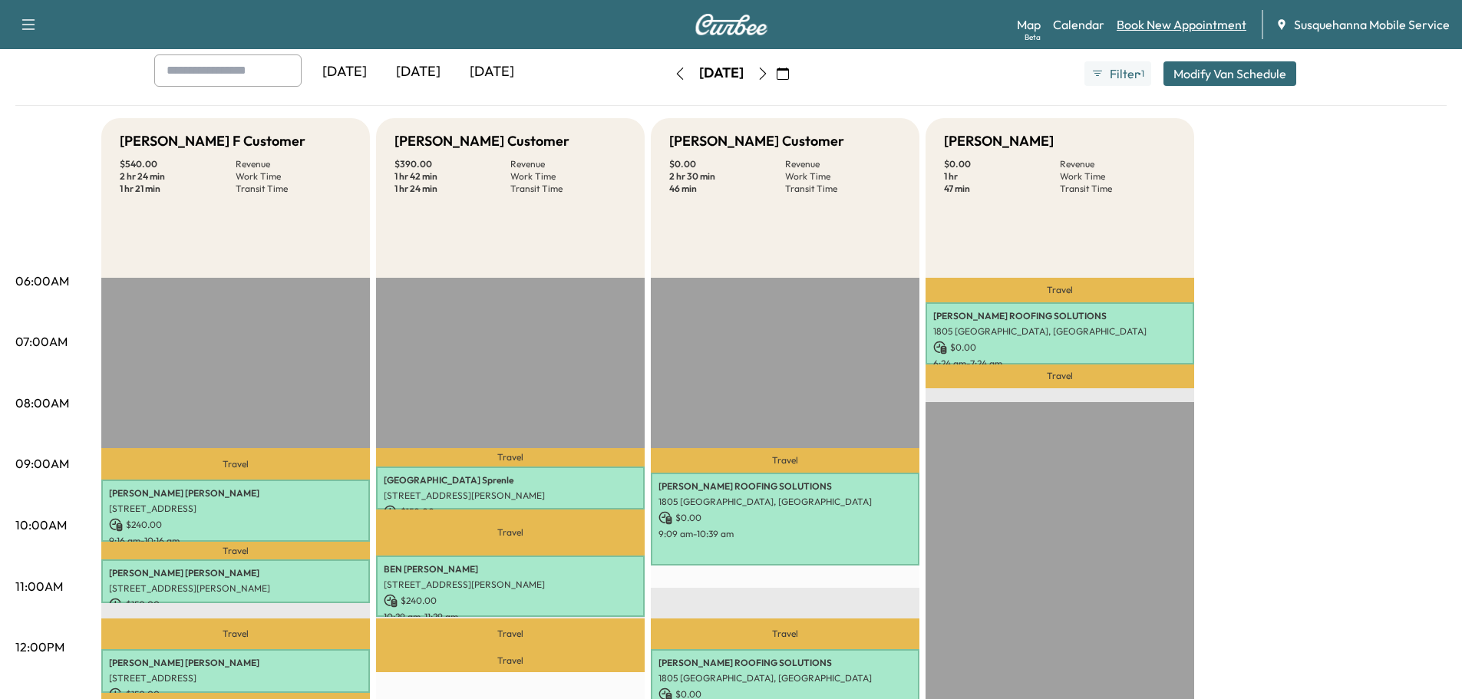
click at [1172, 19] on link "Book New Appointment" at bounding box center [1182, 24] width 130 height 18
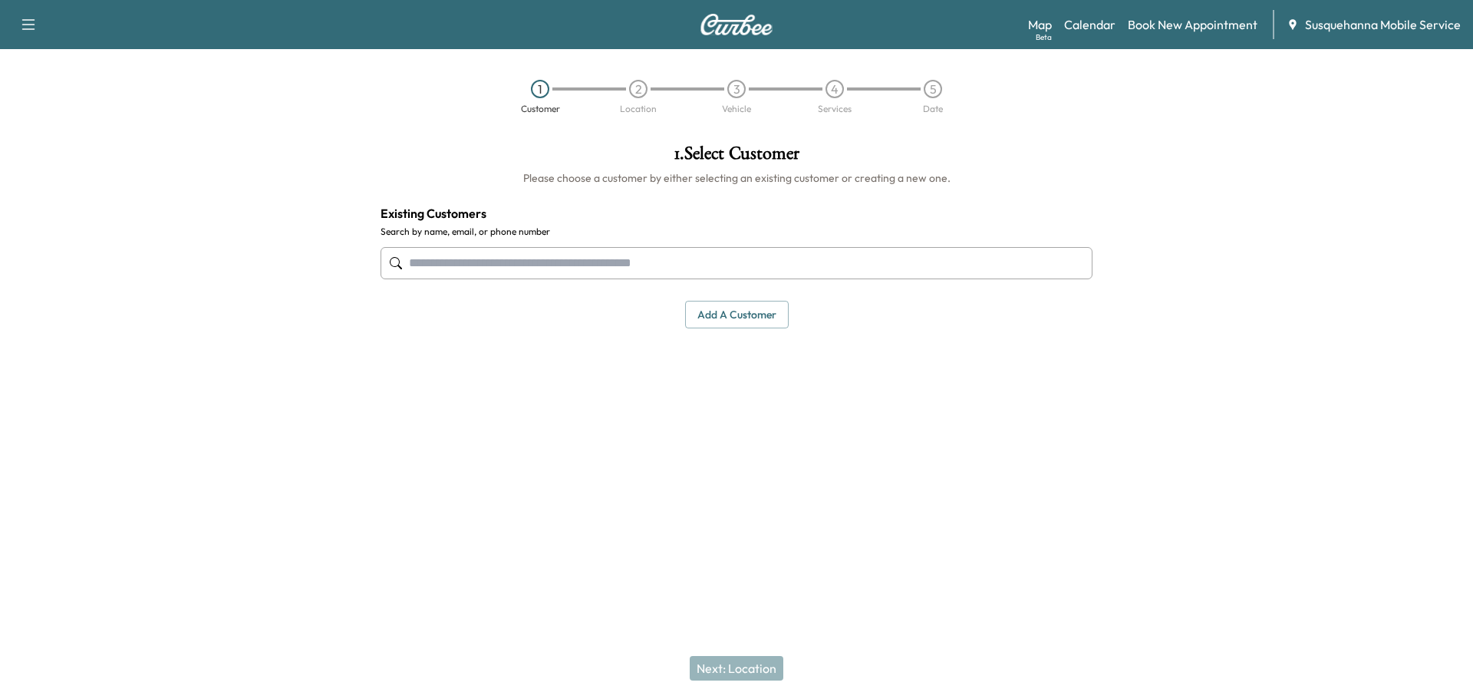
click at [569, 249] on input "text" at bounding box center [737, 263] width 712 height 32
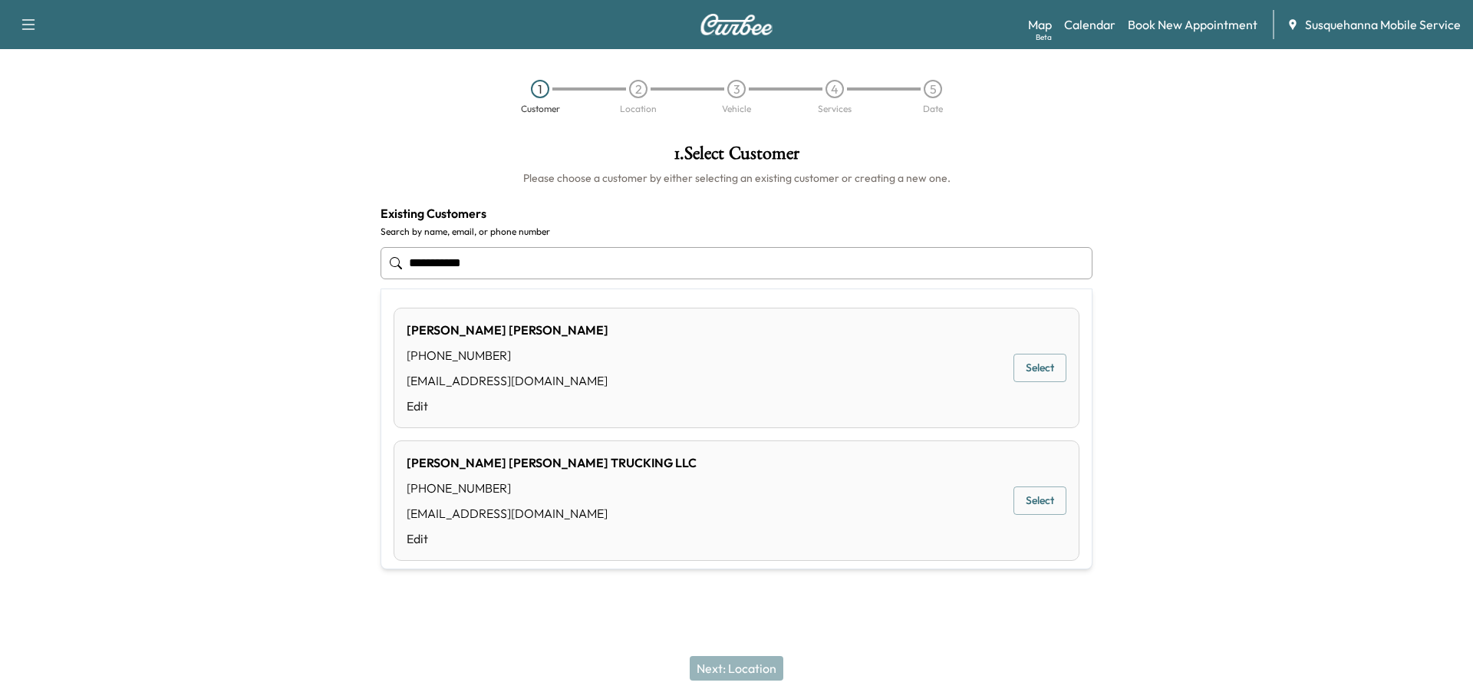
click at [1031, 370] on button "Select" at bounding box center [1040, 368] width 53 height 28
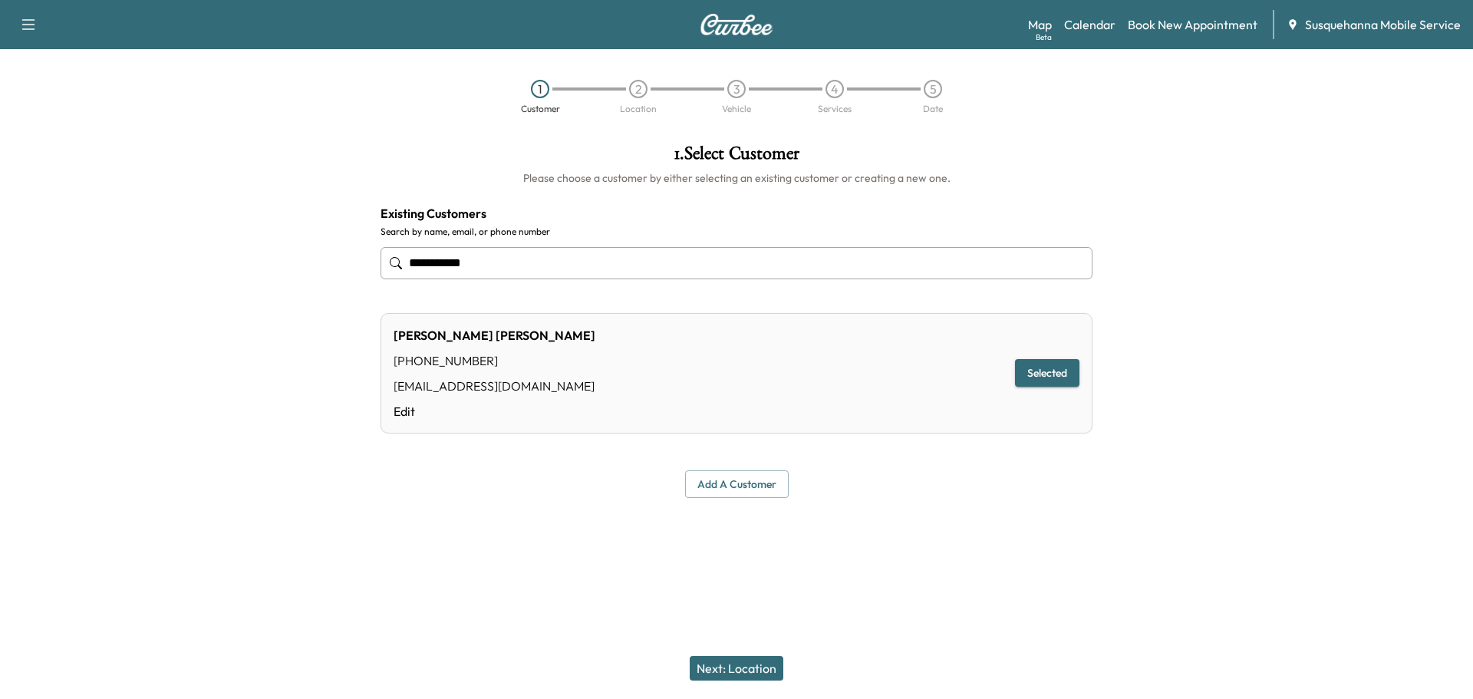
type input "**********"
click at [770, 670] on button "Next: Location" at bounding box center [737, 668] width 94 height 25
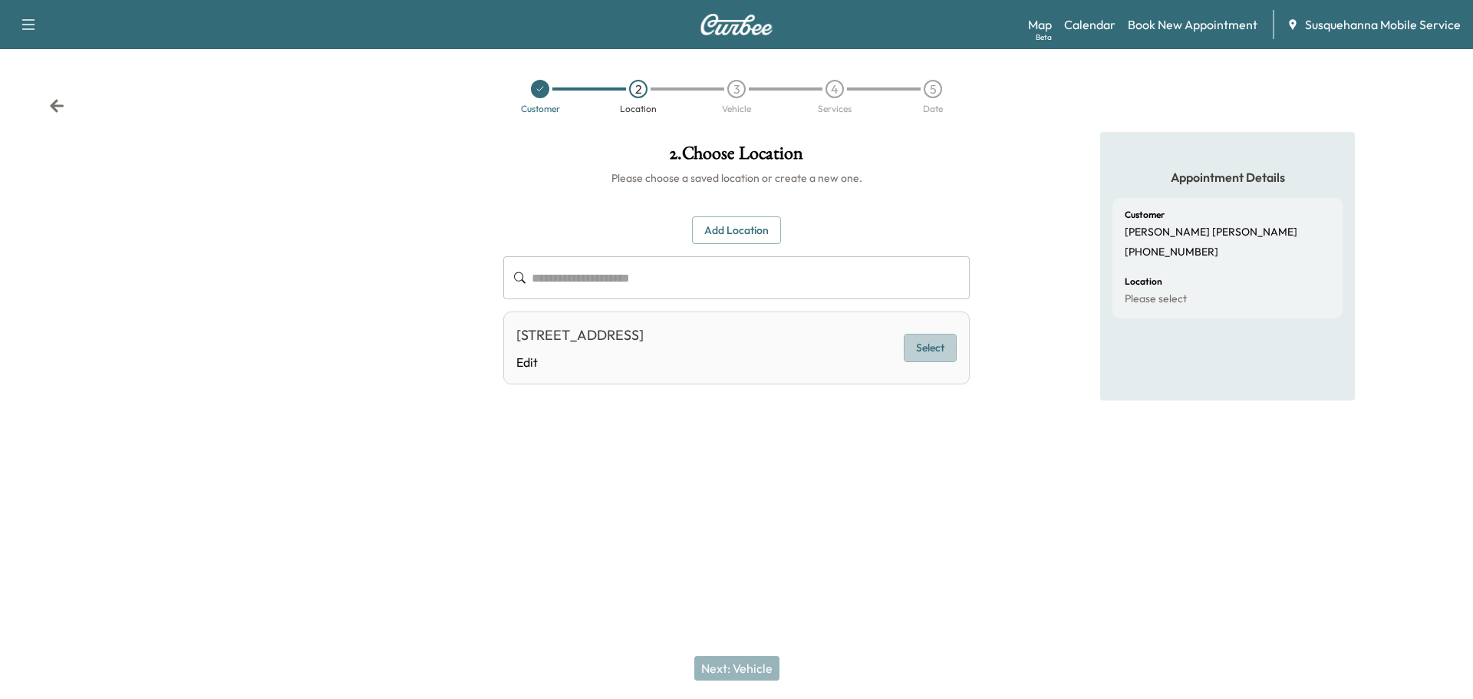
click at [930, 355] on button "Select" at bounding box center [930, 348] width 53 height 28
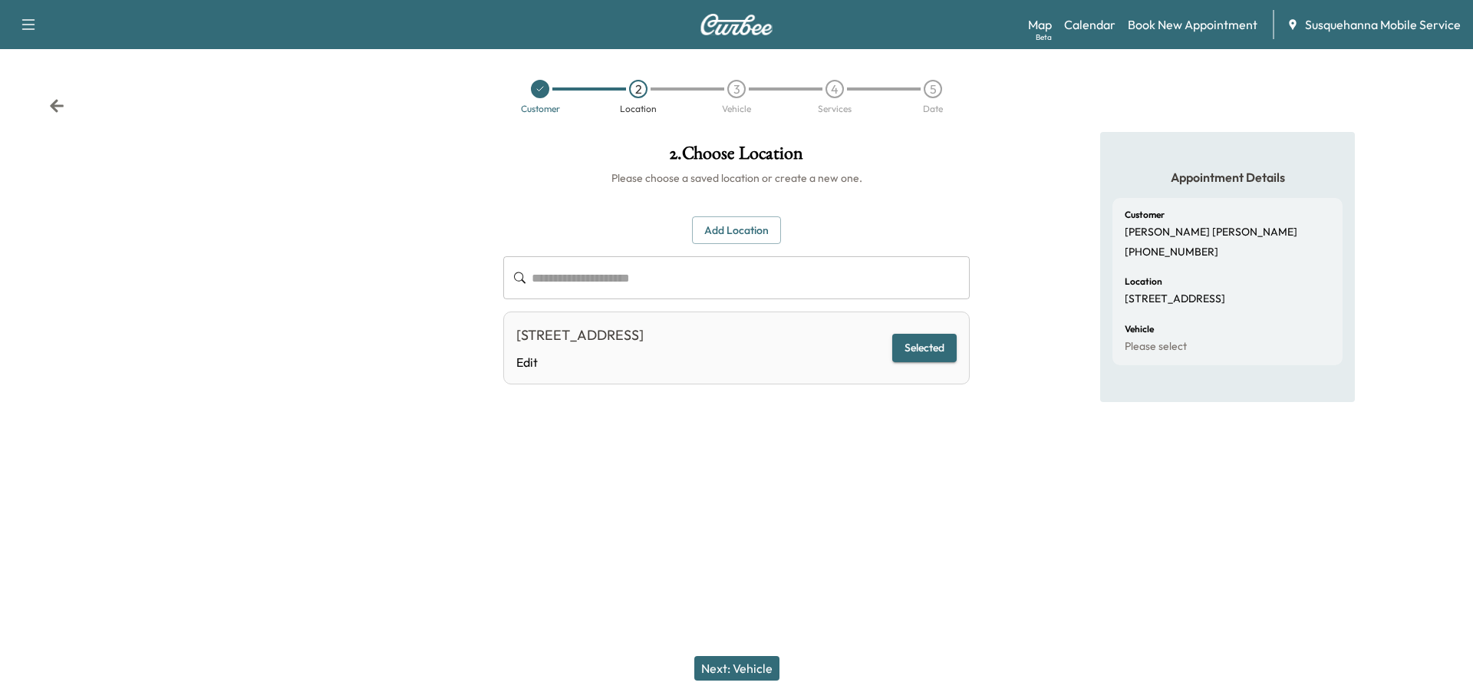
click at [774, 663] on button "Next: Vehicle" at bounding box center [737, 668] width 85 height 25
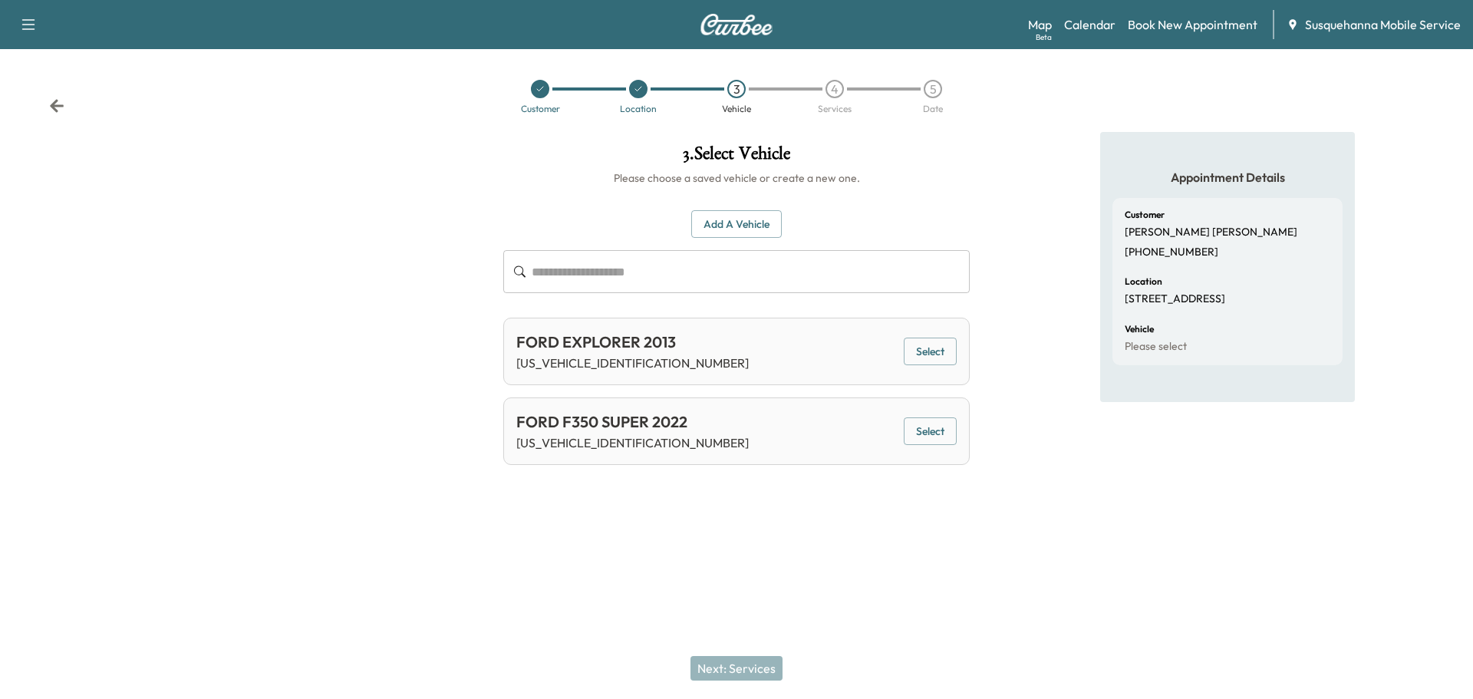
click at [939, 435] on button "Select" at bounding box center [930, 431] width 53 height 28
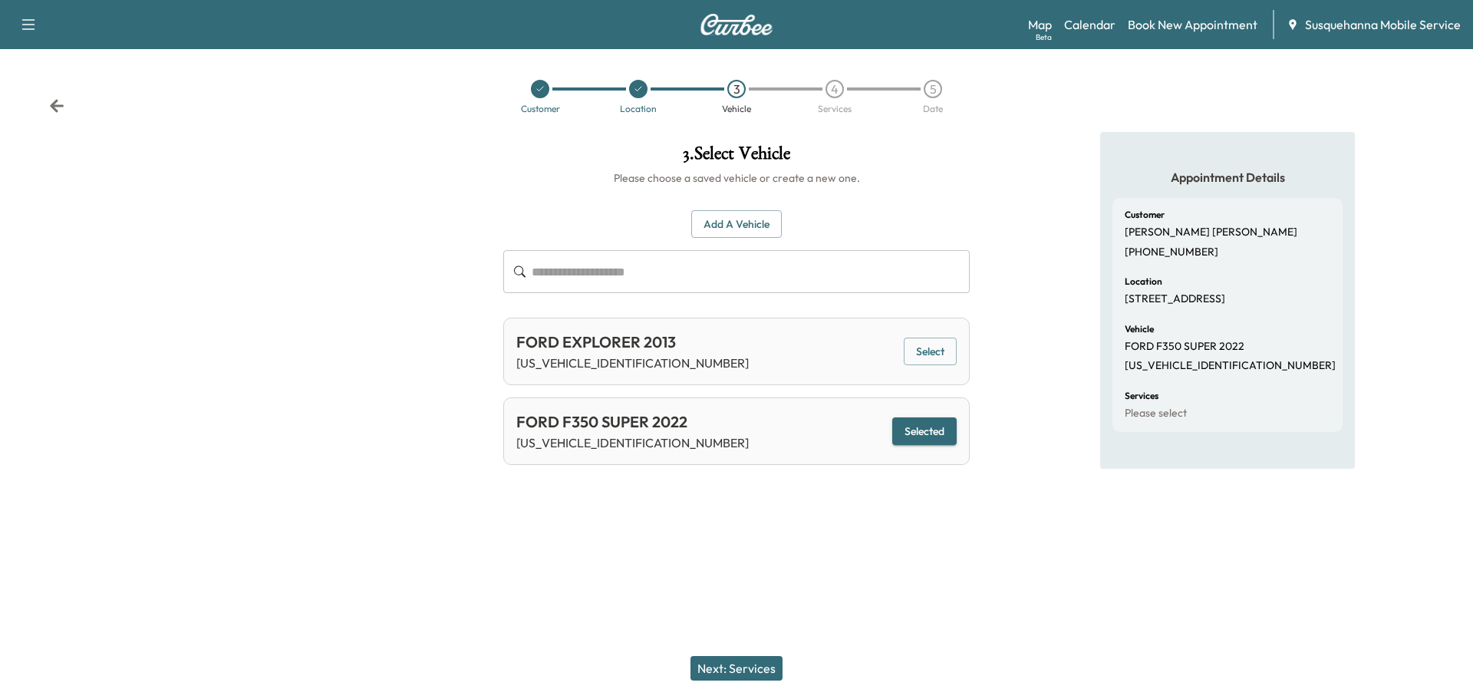
click at [769, 665] on button "Next: Services" at bounding box center [737, 668] width 92 height 25
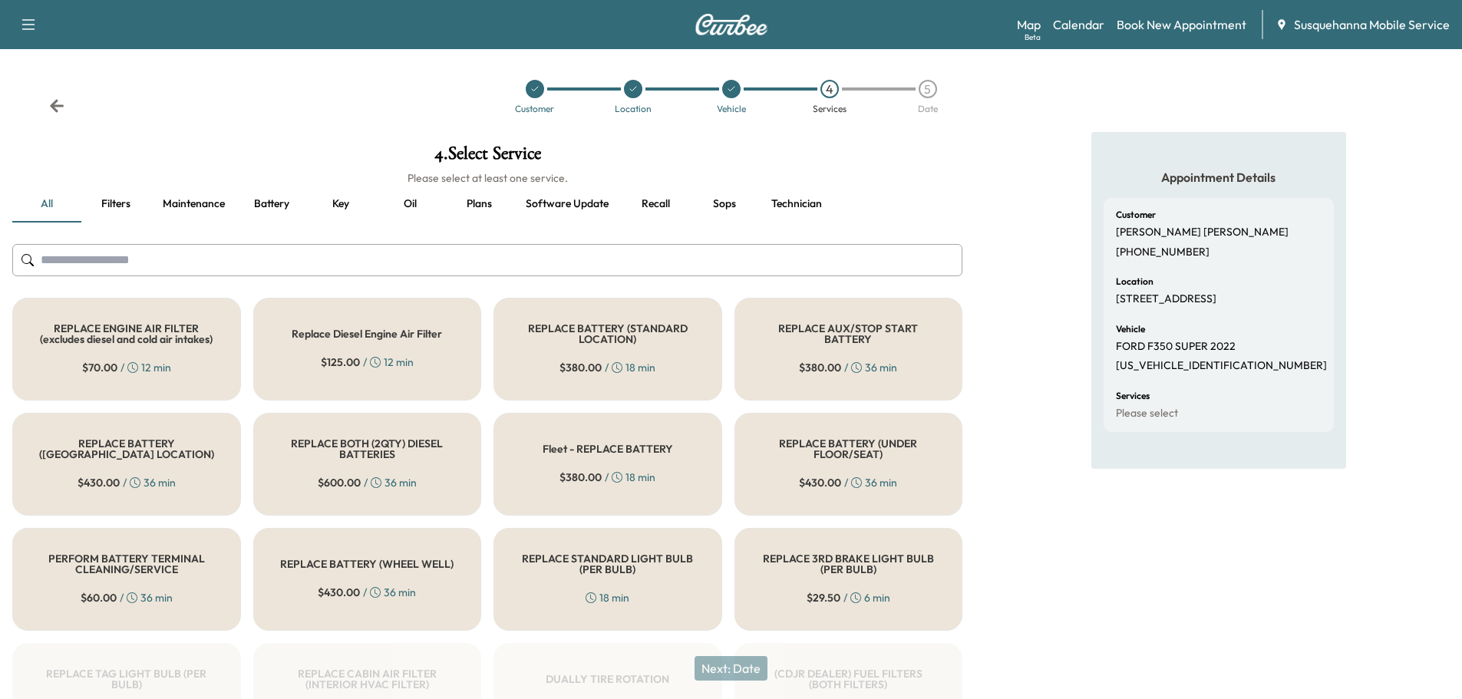
click at [539, 262] on input "text" at bounding box center [487, 260] width 950 height 32
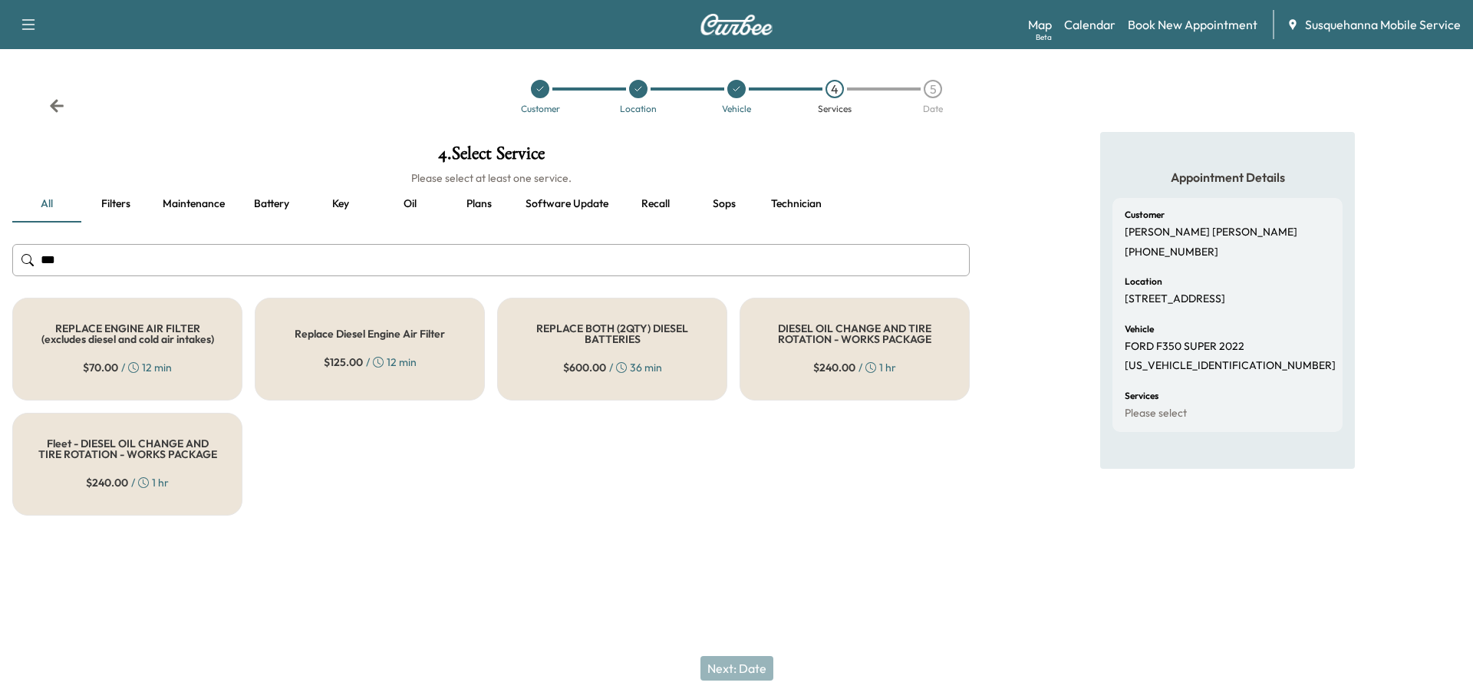
type input "***"
click at [842, 373] on span "$ 240.00" at bounding box center [834, 367] width 42 height 15
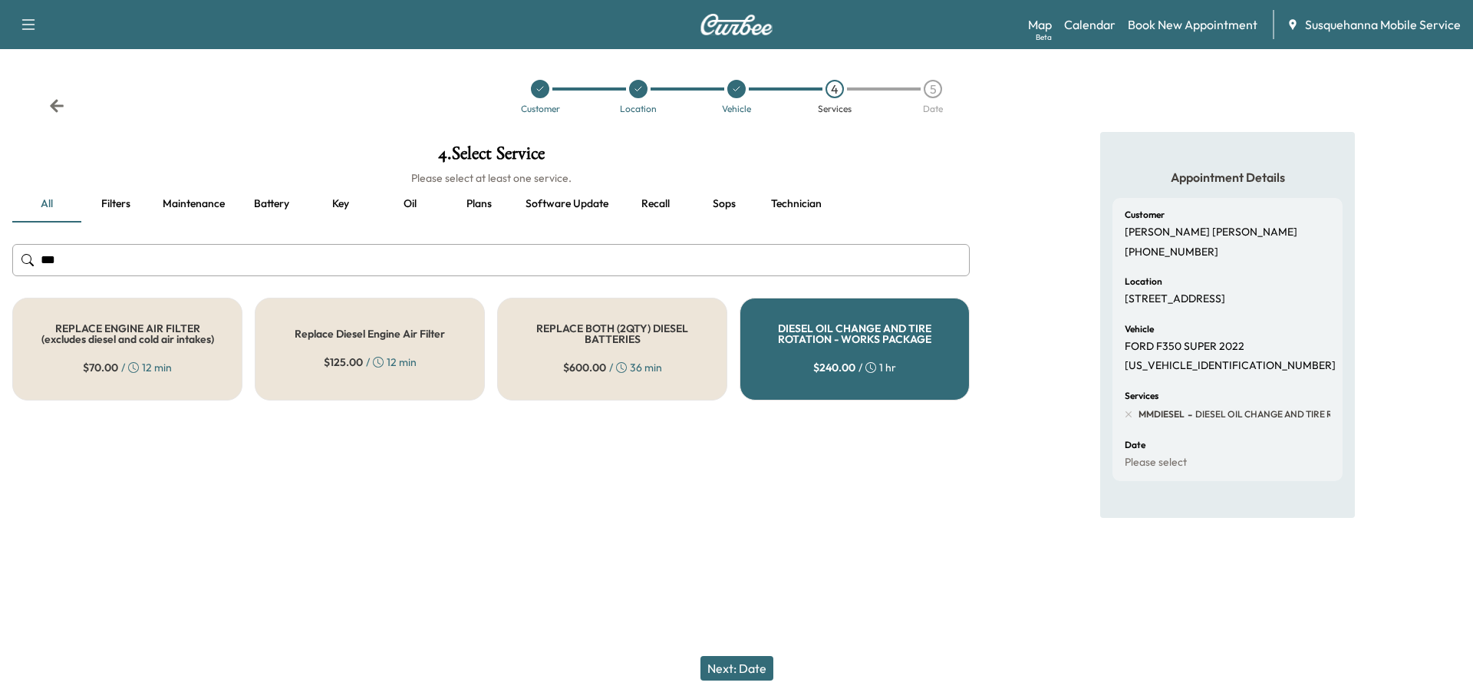
click at [754, 661] on button "Next: Date" at bounding box center [737, 668] width 73 height 25
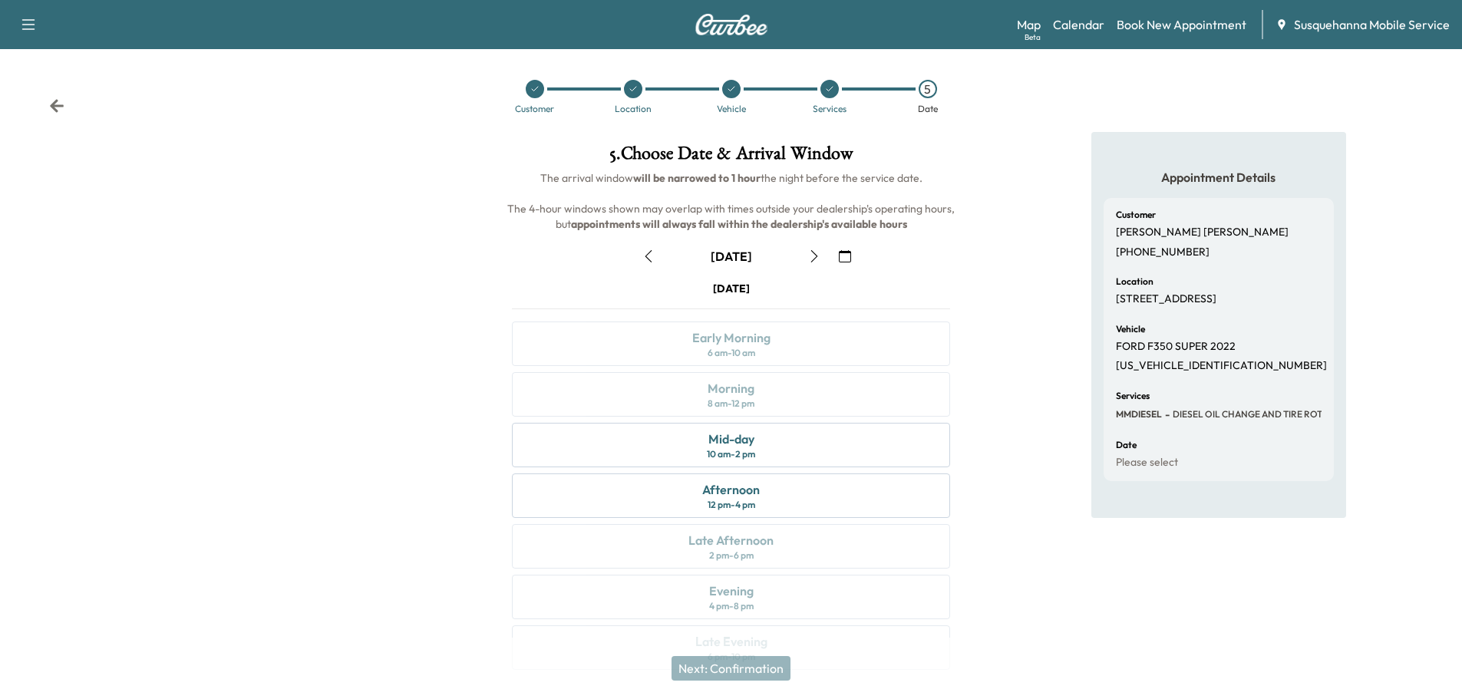
click at [817, 254] on icon "button" at bounding box center [814, 256] width 12 height 12
click at [801, 398] on div "Morning 8 am - 12 pm" at bounding box center [731, 394] width 438 height 45
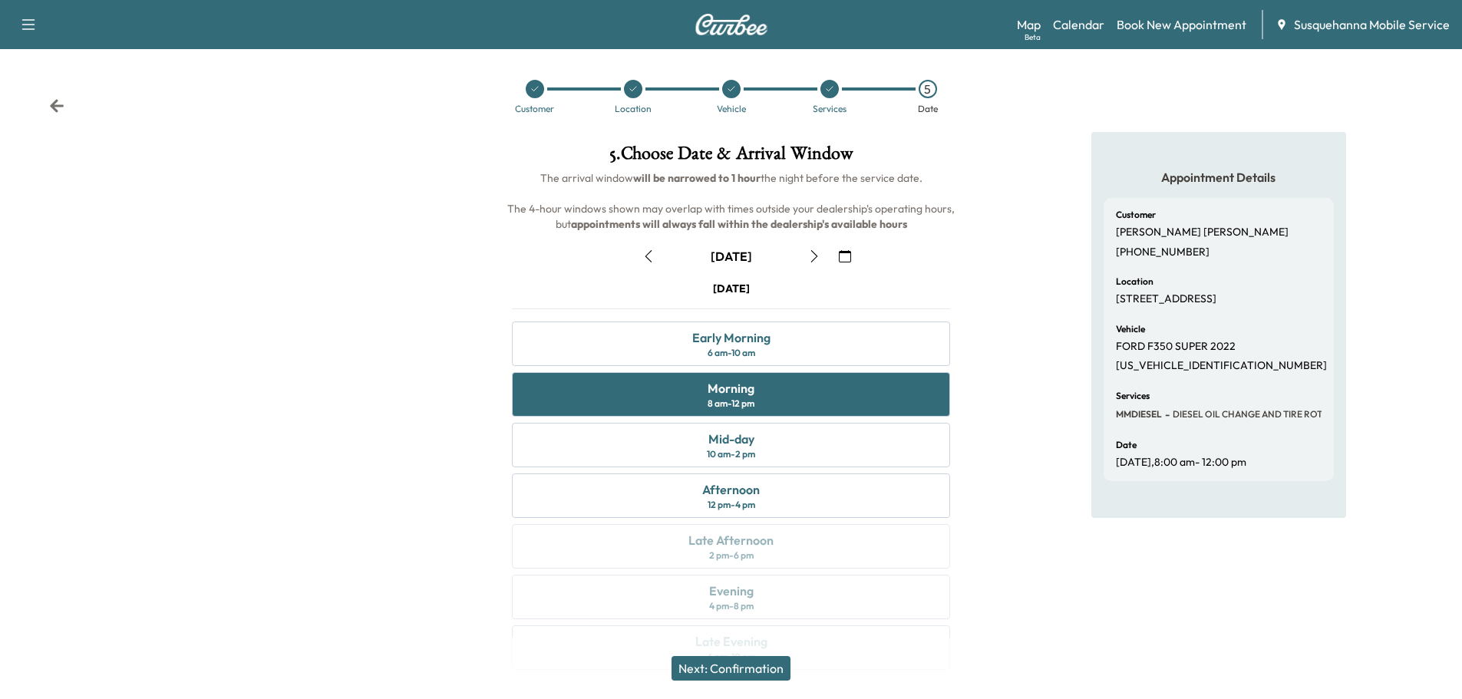
click at [724, 671] on button "Next: Confirmation" at bounding box center [730, 668] width 119 height 25
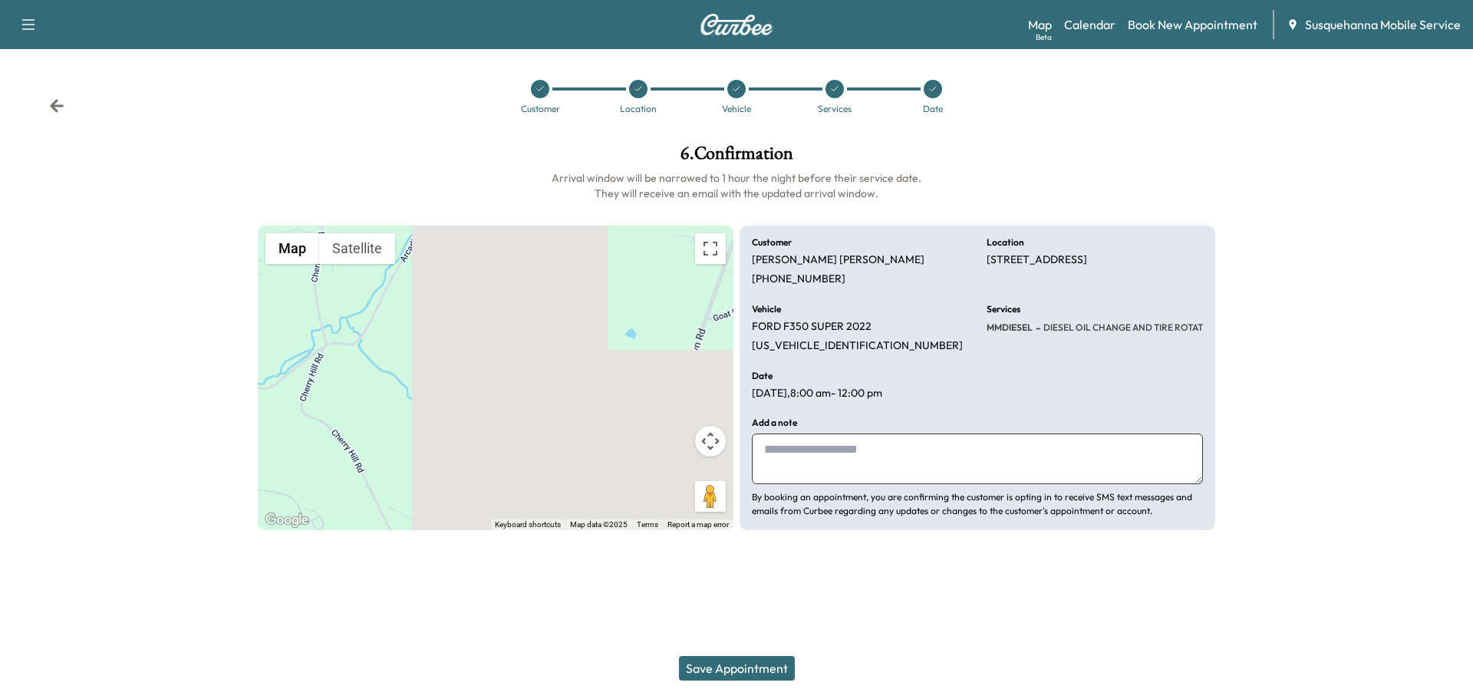
click at [932, 467] on textarea at bounding box center [977, 459] width 451 height 51
type textarea "**********"
click at [756, 673] on button "Save Appointment" at bounding box center [737, 668] width 116 height 25
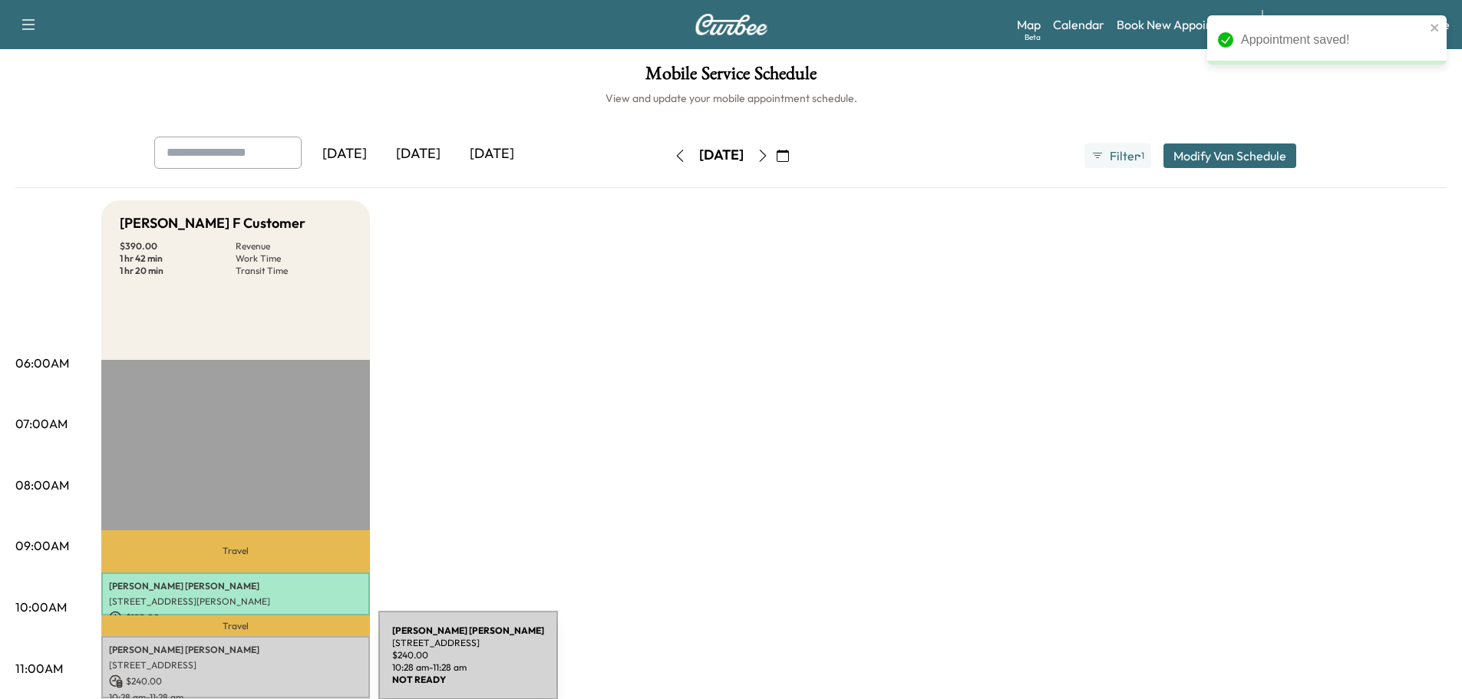
click at [263, 665] on p "[STREET_ADDRESS]" at bounding box center [235, 665] width 253 height 12
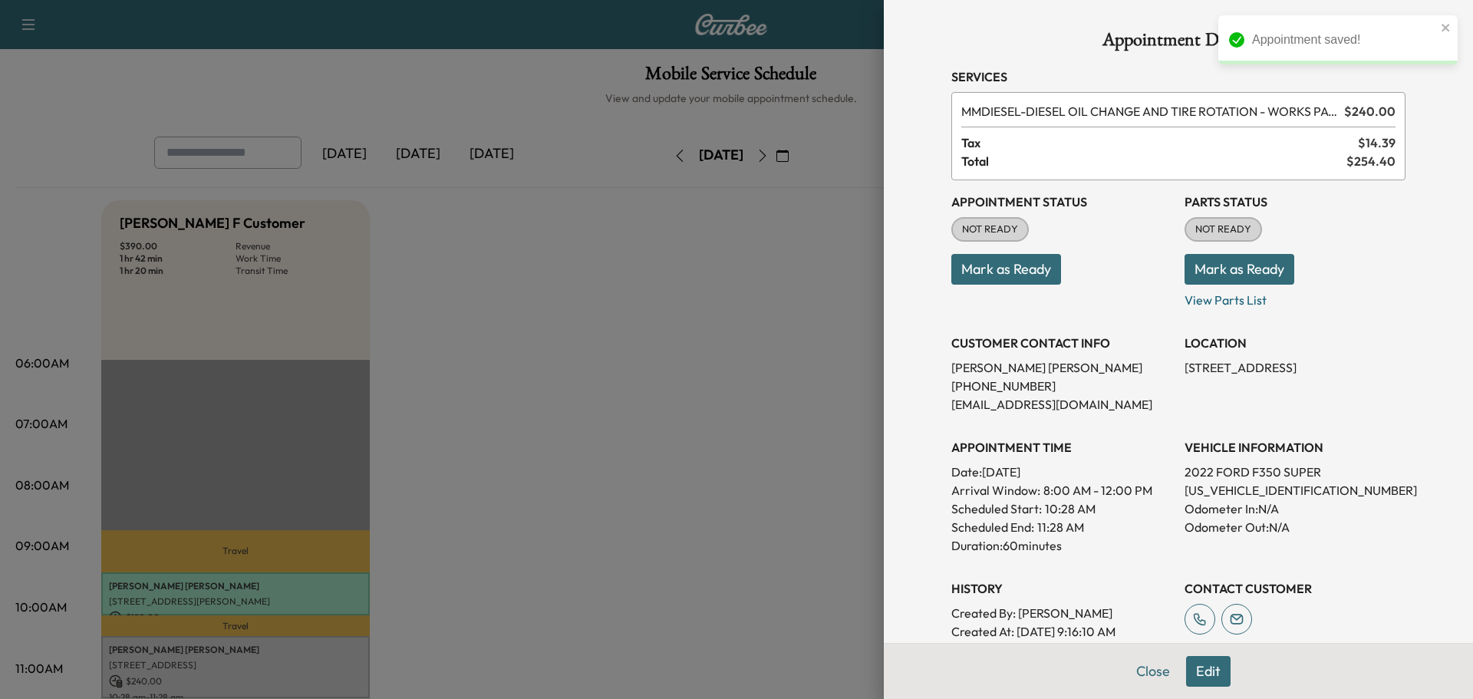
click at [1249, 266] on button "Mark as Ready" at bounding box center [1240, 269] width 110 height 31
click at [1040, 271] on button "Mark as Ready" at bounding box center [1007, 269] width 110 height 31
